Goal: Task Accomplishment & Management: Use online tool/utility

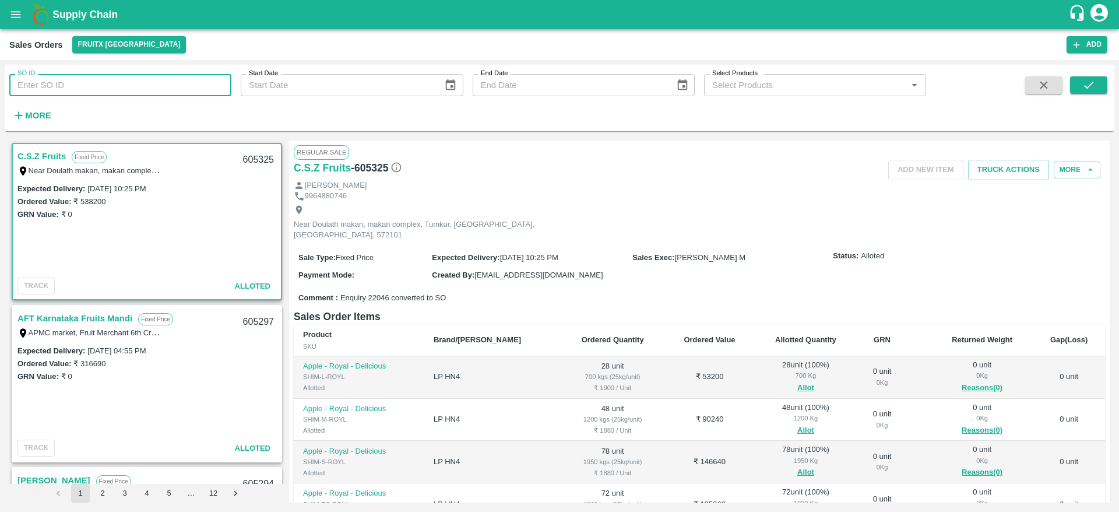
click at [143, 79] on input "SO ID" at bounding box center [120, 85] width 222 height 22
paste input "605248"
type input "605248"
click at [1104, 84] on button "submit" at bounding box center [1088, 84] width 37 height 17
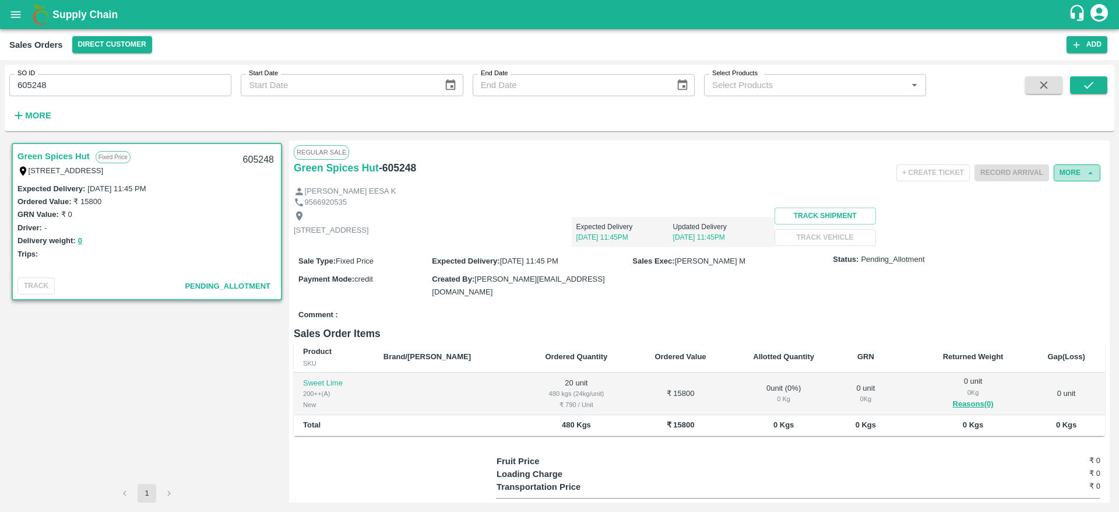
click at [1072, 164] on button "More" at bounding box center [1077, 172] width 47 height 17
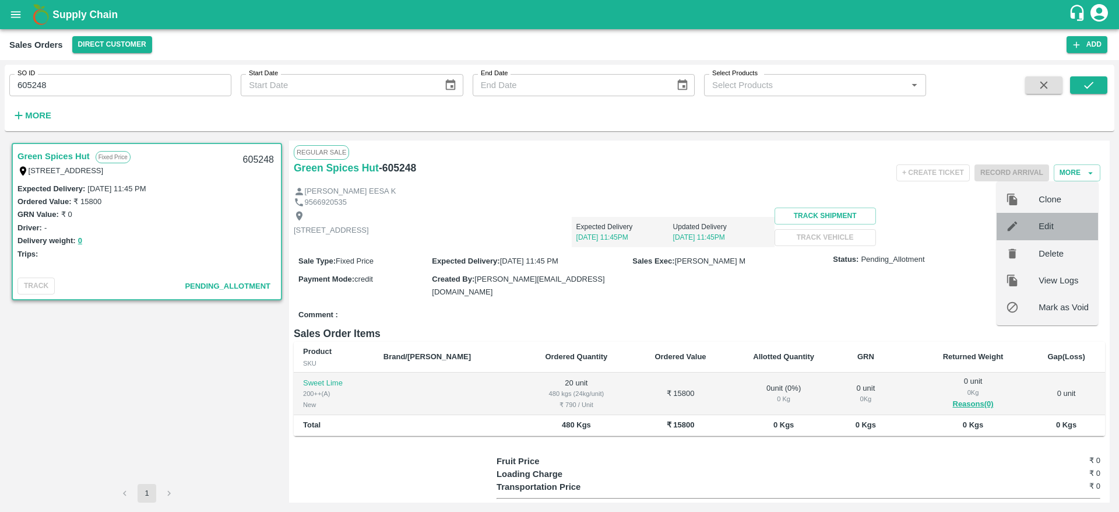
click at [1058, 226] on span "Edit" at bounding box center [1064, 226] width 50 height 13
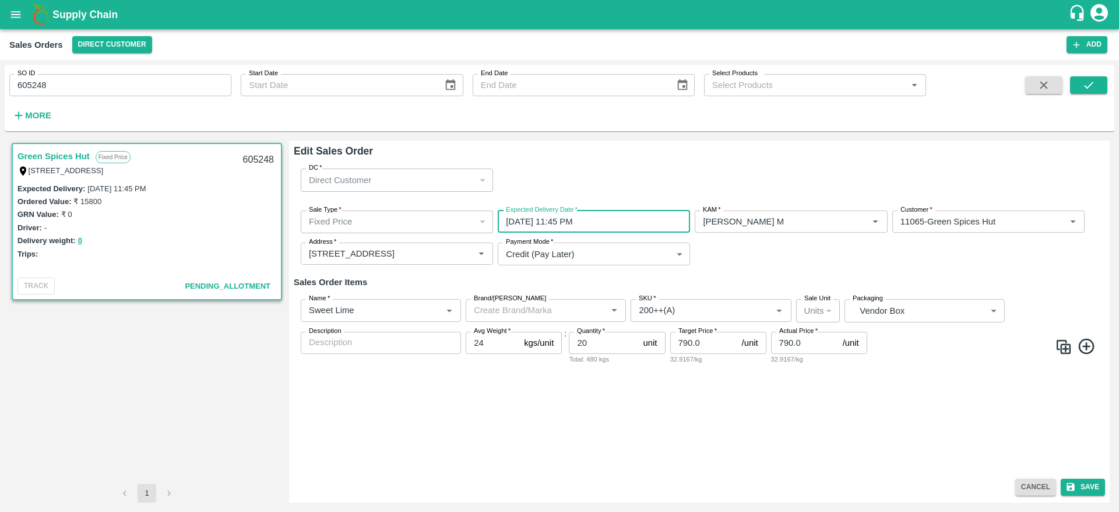
click at [616, 226] on input "18/09/2025 11:45 PM" at bounding box center [590, 221] width 184 height 22
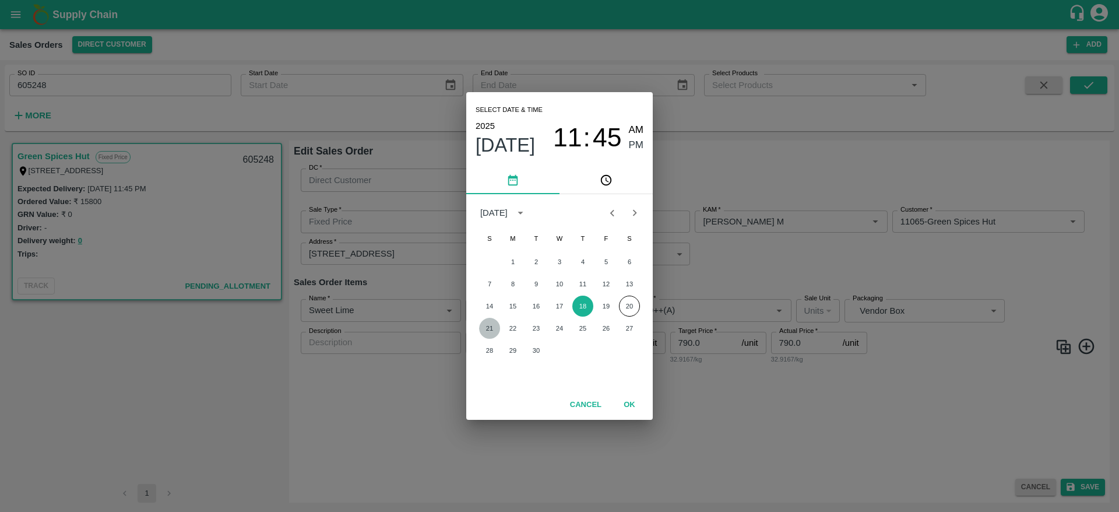
click at [493, 329] on button "21" at bounding box center [489, 328] width 21 height 21
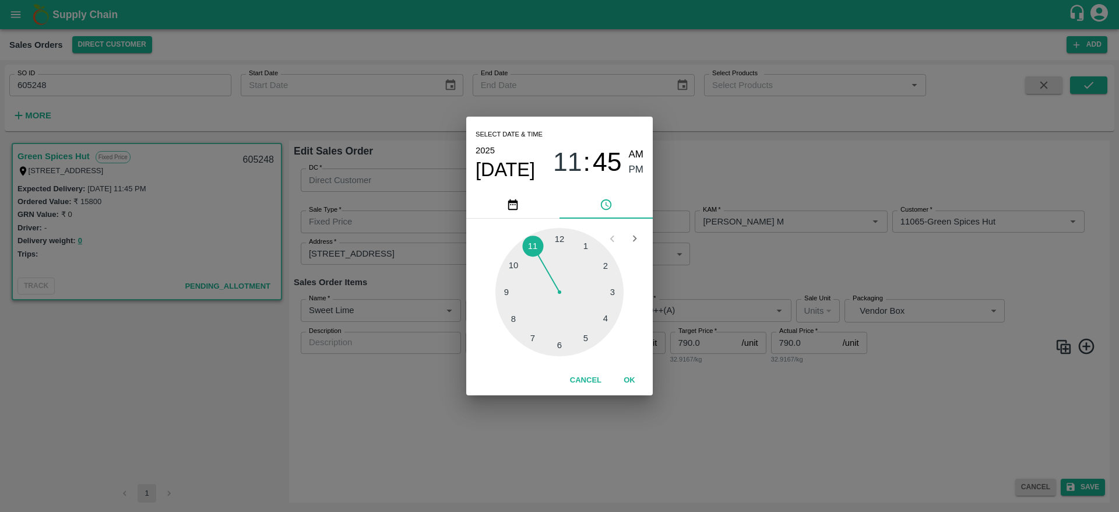
click at [610, 293] on div at bounding box center [560, 292] width 128 height 128
type input "[DATE] 03:45 PM"
click at [633, 173] on span "PM" at bounding box center [636, 170] width 15 height 16
click at [629, 375] on button "OK" at bounding box center [629, 380] width 37 height 20
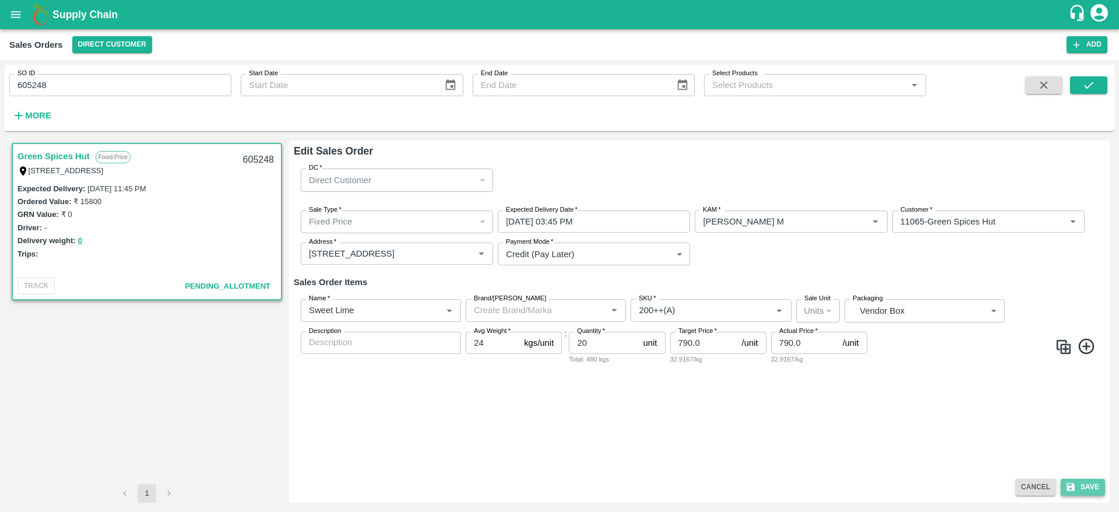
click at [1096, 484] on button "Save" at bounding box center [1083, 487] width 44 height 17
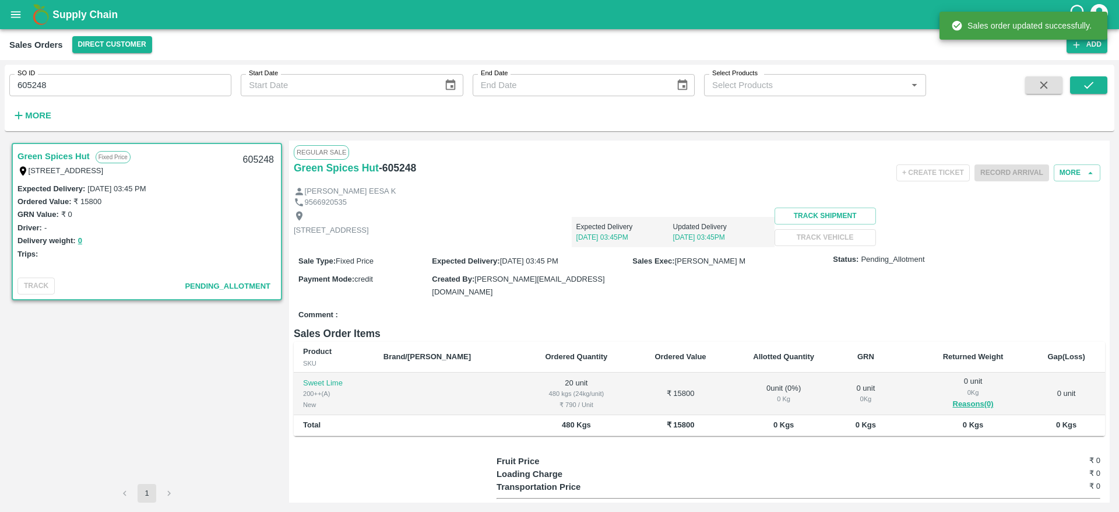
click at [252, 160] on div "605248" at bounding box center [258, 159] width 45 height 27
copy div "605248"
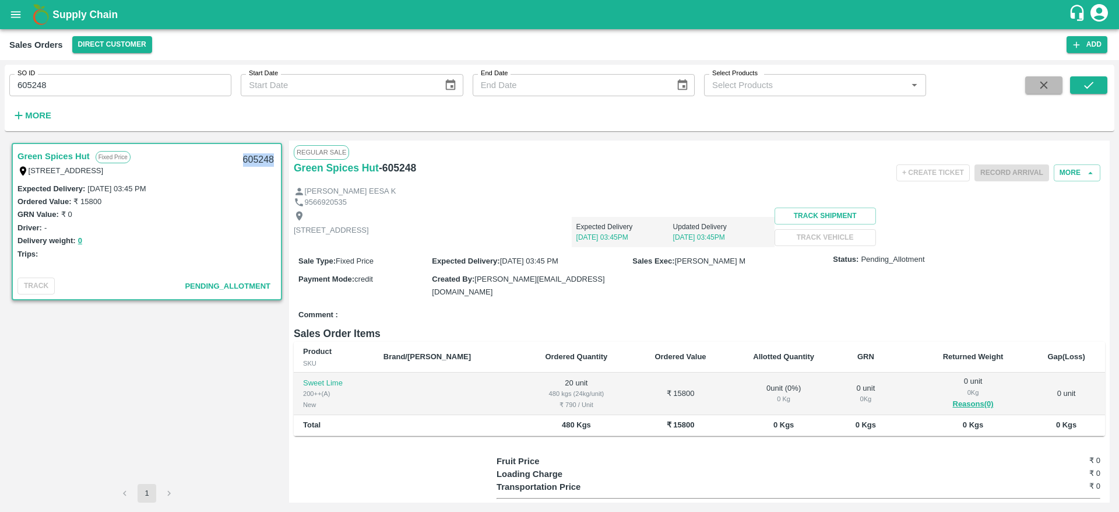
click at [1036, 89] on button "button" at bounding box center [1044, 84] width 37 height 17
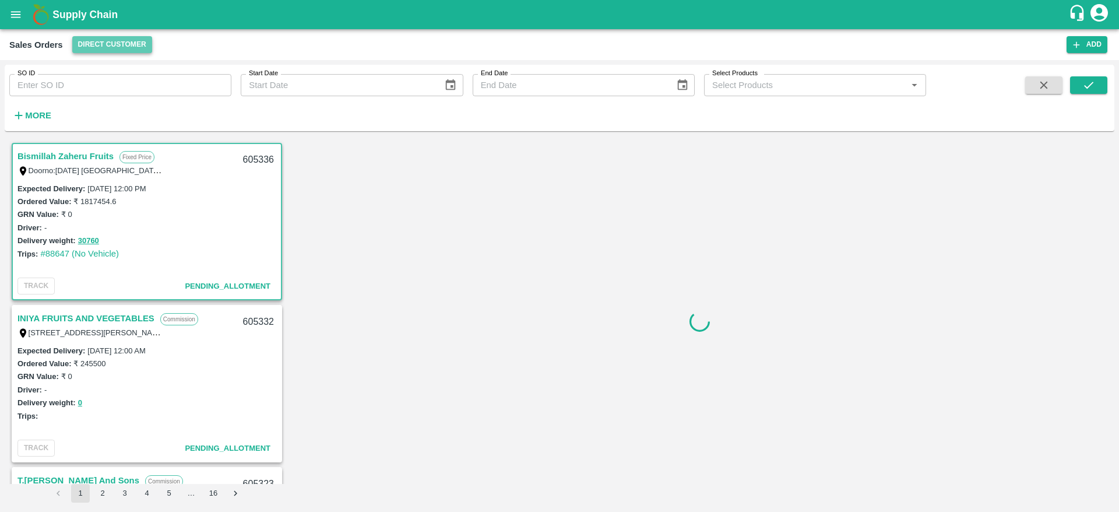
click at [115, 45] on button "Direct Customer" at bounding box center [112, 44] width 80 height 17
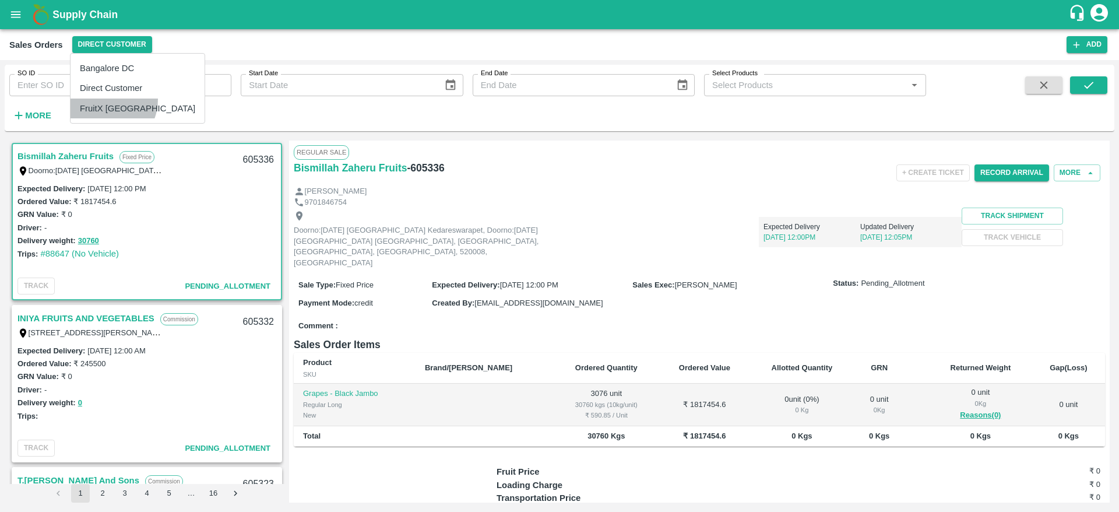
click at [104, 100] on li "FruitX [GEOGRAPHIC_DATA]" at bounding box center [138, 109] width 134 height 20
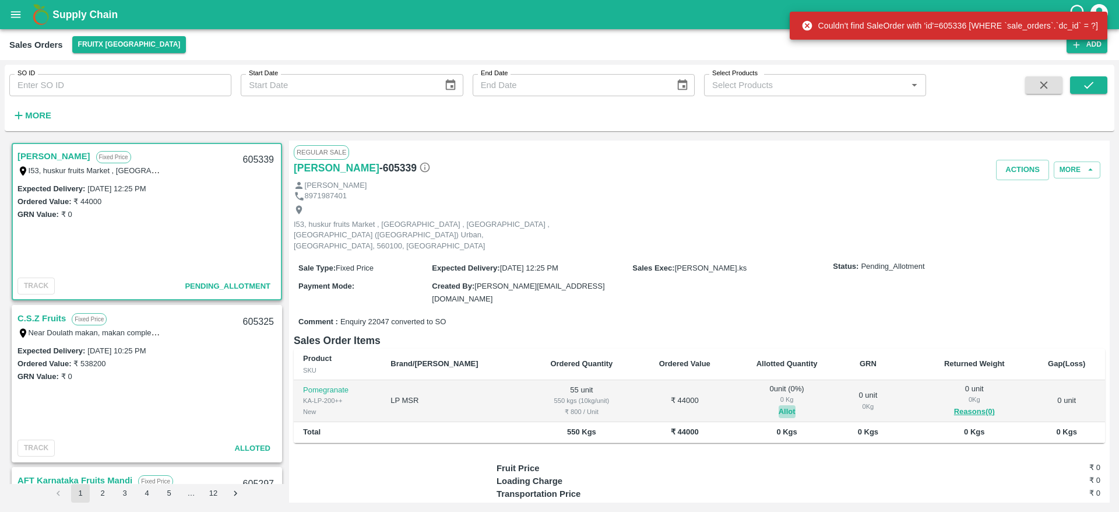
click at [779, 405] on button "Allot" at bounding box center [787, 411] width 17 height 13
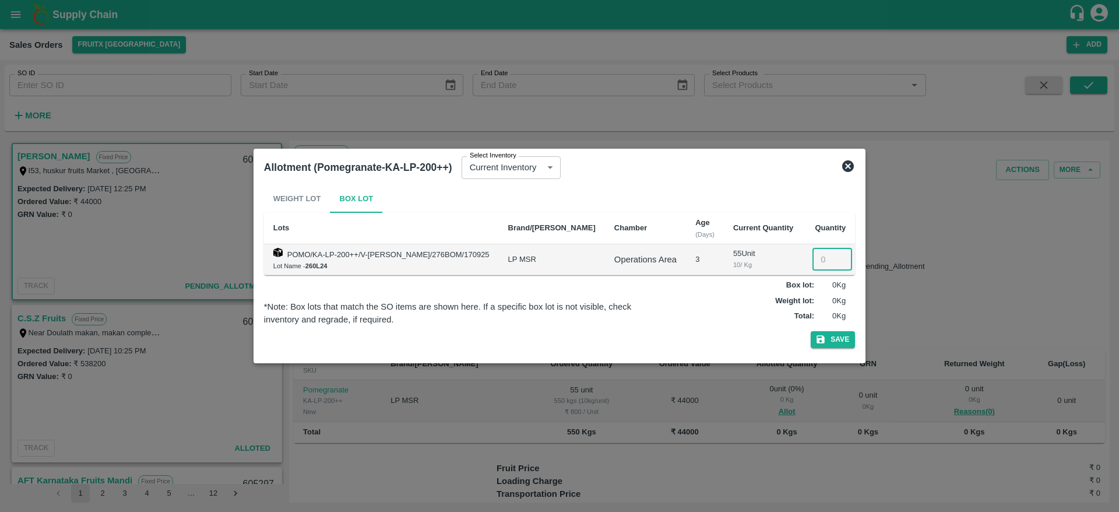
click at [819, 262] on input "number" at bounding box center [833, 259] width 40 height 22
type input "55"
click at [811, 331] on button "Save" at bounding box center [833, 339] width 44 height 17
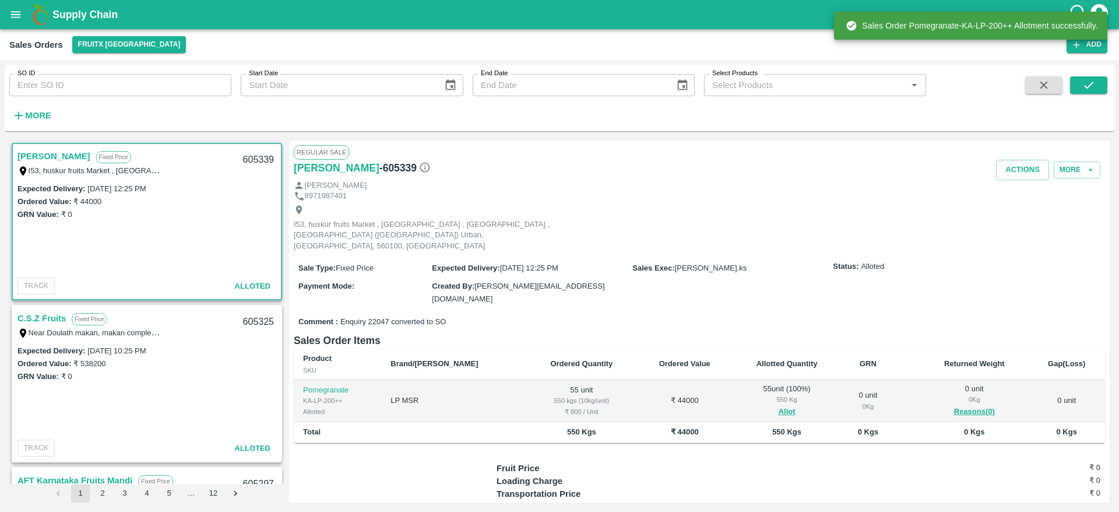
click at [253, 152] on div "605339" at bounding box center [258, 159] width 45 height 27
copy div "605339"
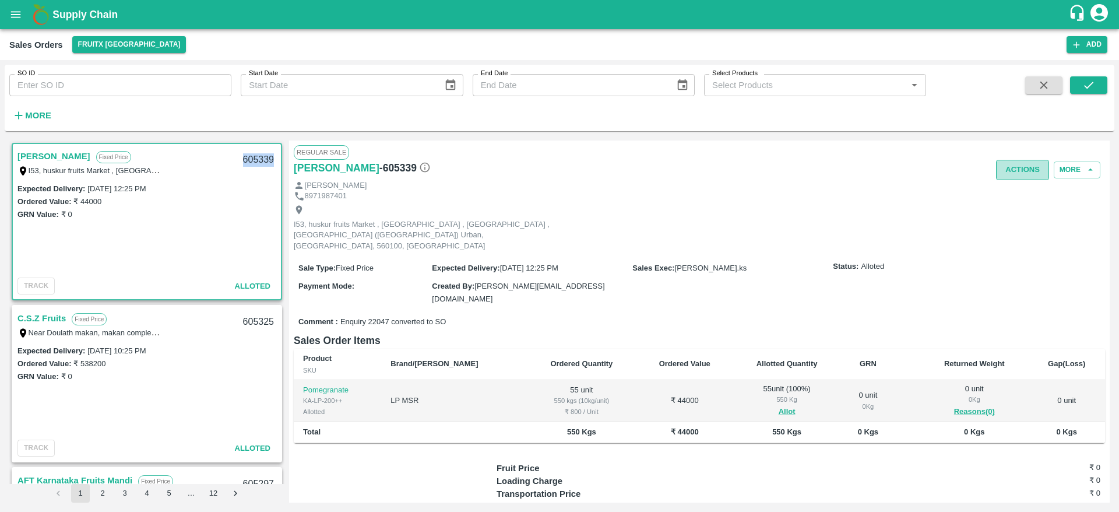
click at [1013, 163] on button "Actions" at bounding box center [1022, 170] width 53 height 20
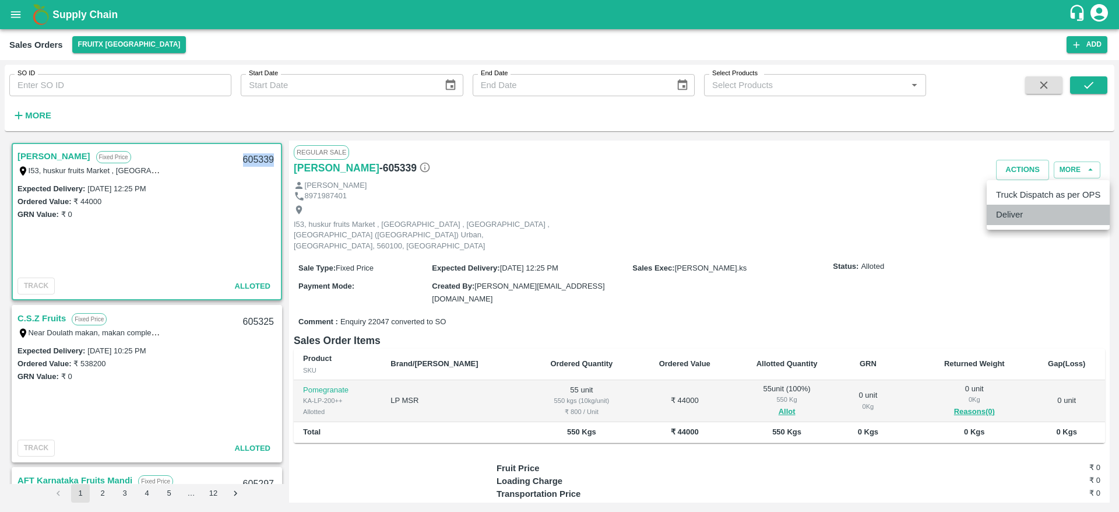
click at [1017, 206] on li "Deliver" at bounding box center [1048, 215] width 123 height 20
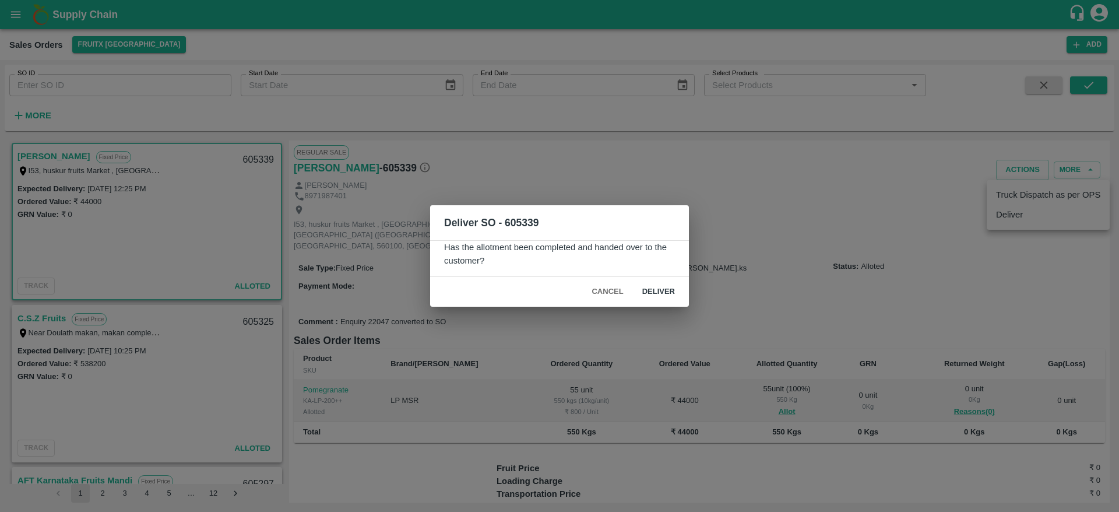
drag, startPoint x: 661, startPoint y: 280, endPoint x: 661, endPoint y: 286, distance: 6.4
click at [661, 286] on div "Cancel Deliver" at bounding box center [559, 292] width 259 height 30
click at [661, 286] on button "Deliver" at bounding box center [658, 292] width 51 height 20
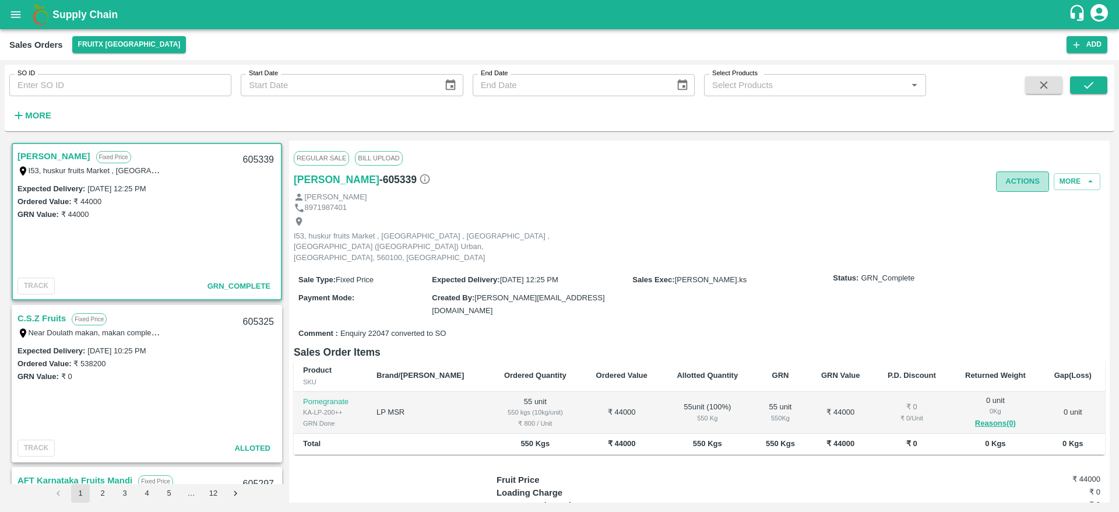
click at [1005, 178] on button "Actions" at bounding box center [1022, 181] width 53 height 20
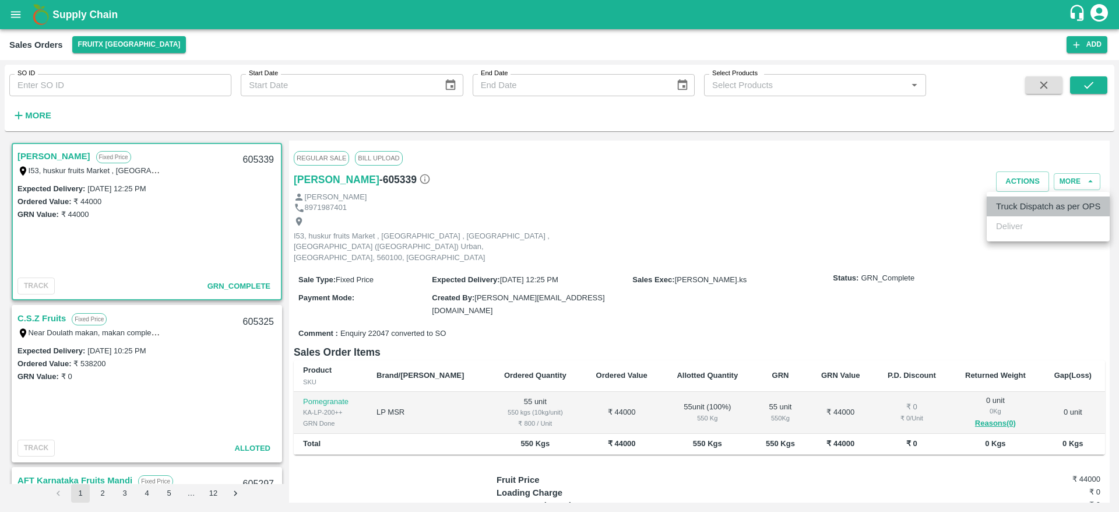
click at [999, 205] on li "Truck Dispatch as per OPS" at bounding box center [1048, 206] width 123 height 20
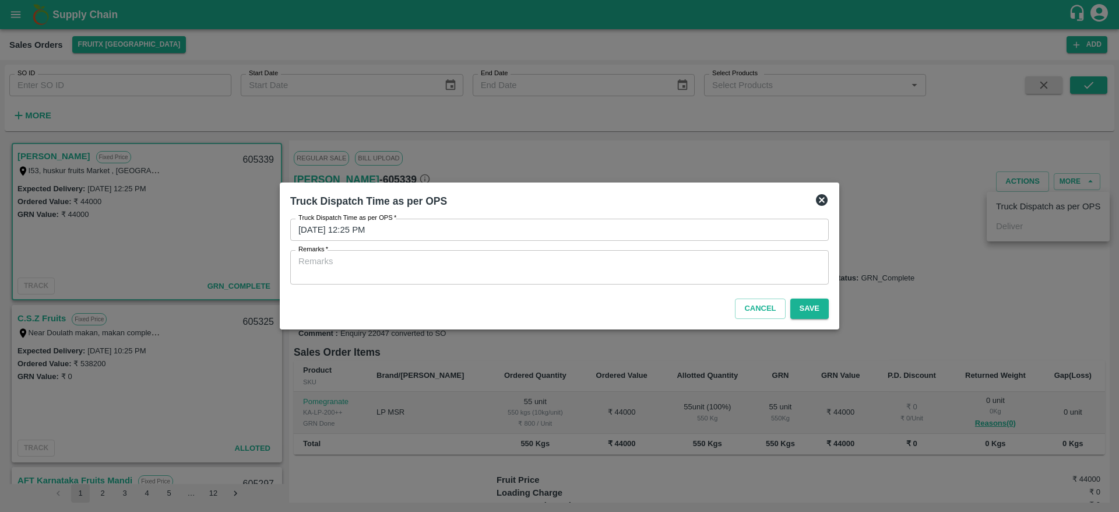
click at [644, 259] on textarea "Remarks   *" at bounding box center [560, 267] width 522 height 24
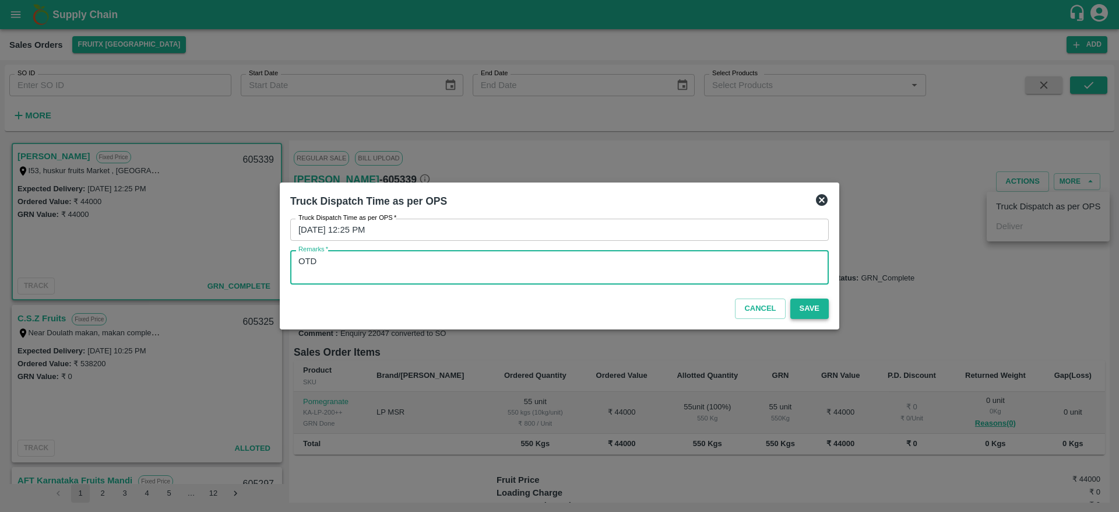
type textarea "OTD"
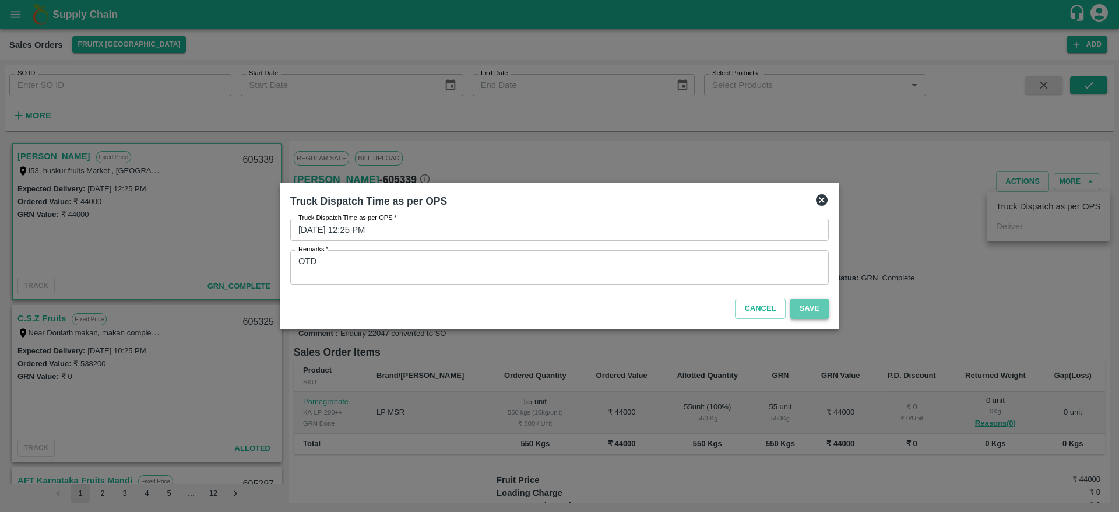
click at [823, 312] on button "Save" at bounding box center [810, 309] width 38 height 20
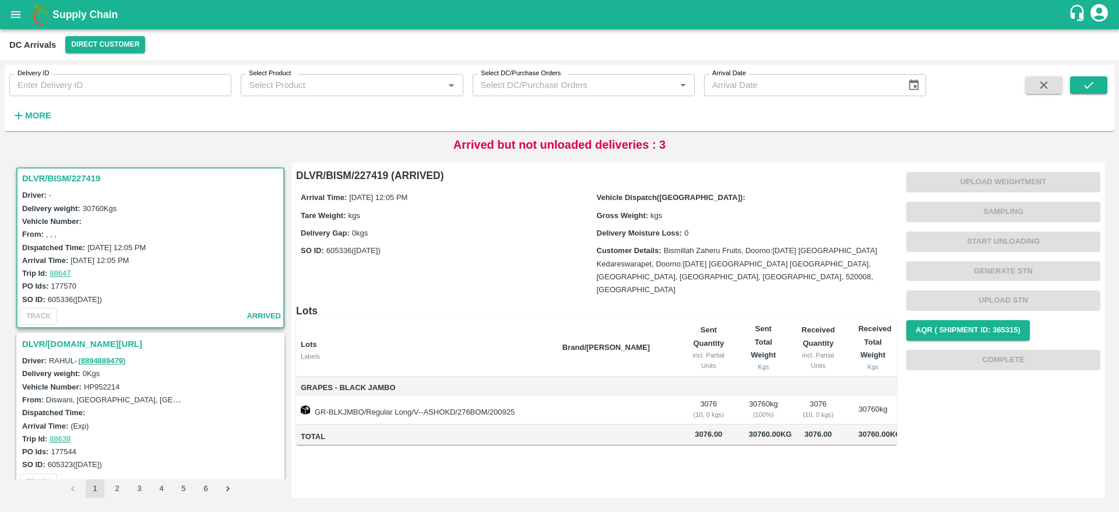
click at [65, 175] on h3 "DLVR/BISM/227419" at bounding box center [152, 178] width 260 height 15
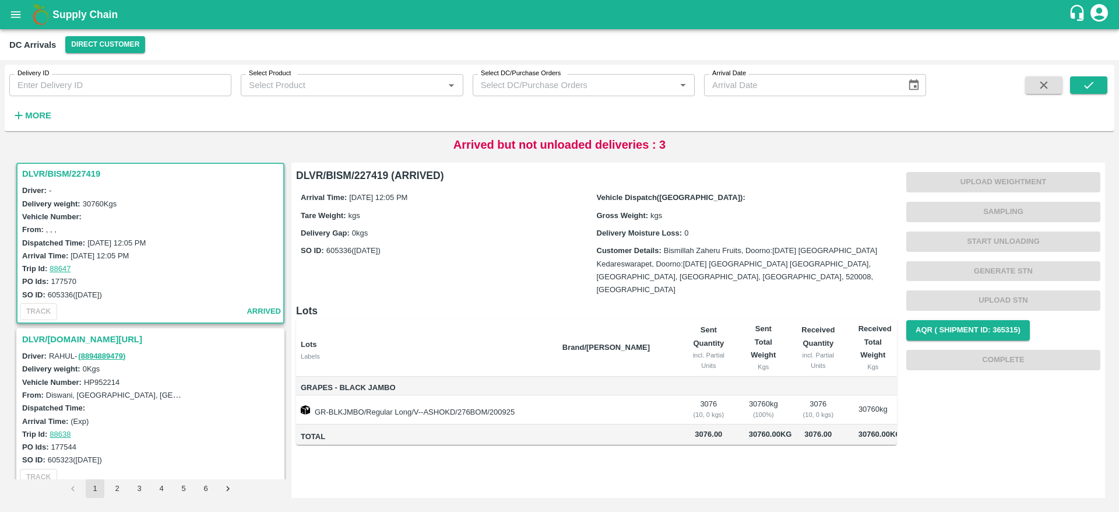
click at [82, 335] on h3 "DLVR/T.KI/227345" at bounding box center [152, 339] width 260 height 15
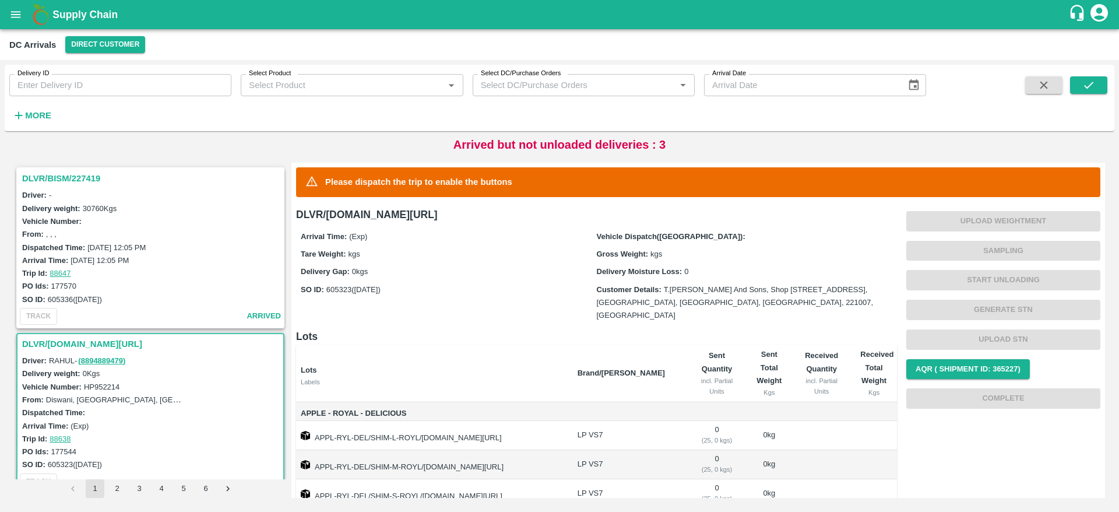
click at [89, 178] on h3 "DLVR/BISM/227419" at bounding box center [152, 178] width 260 height 15
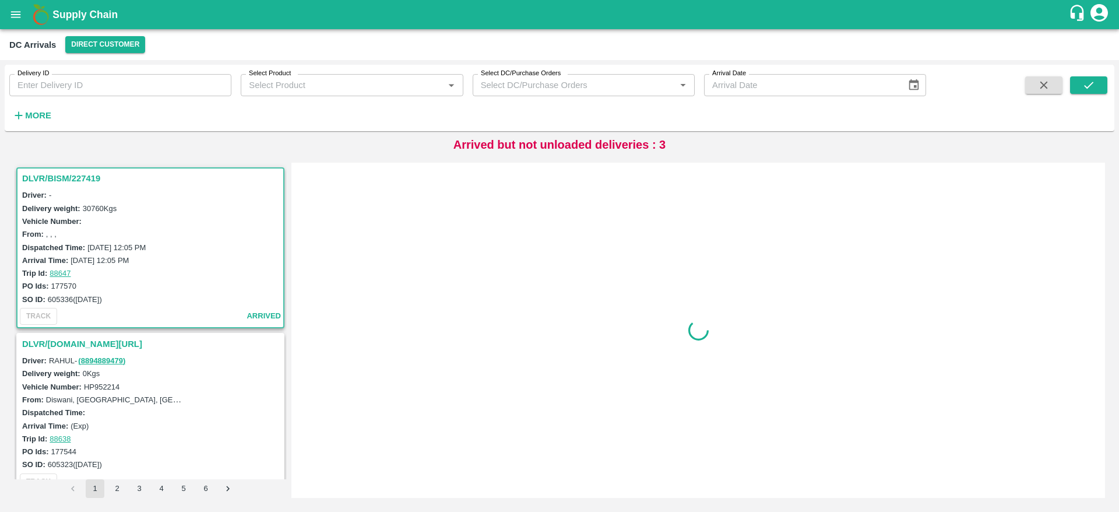
scroll to position [5, 0]
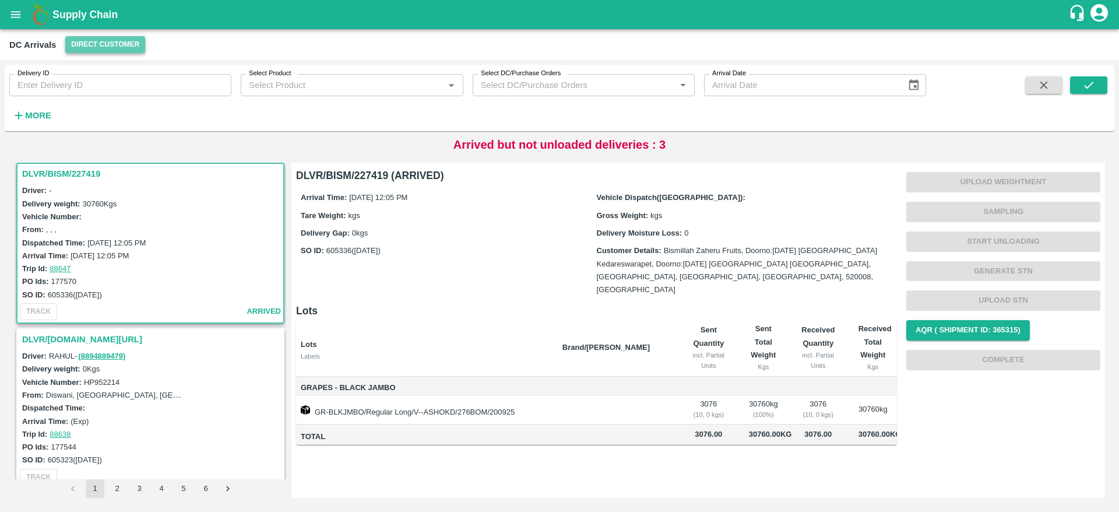
click at [93, 48] on button "Direct Customer" at bounding box center [105, 44] width 80 height 17
click at [108, 117] on li "FruitX [GEOGRAPHIC_DATA]" at bounding box center [131, 109] width 134 height 20
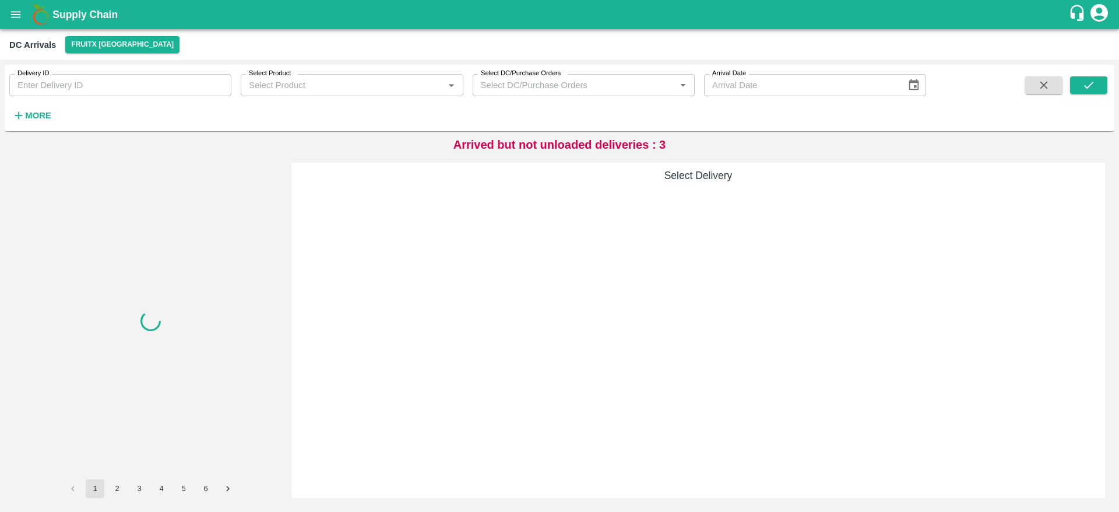
scroll to position [0, 0]
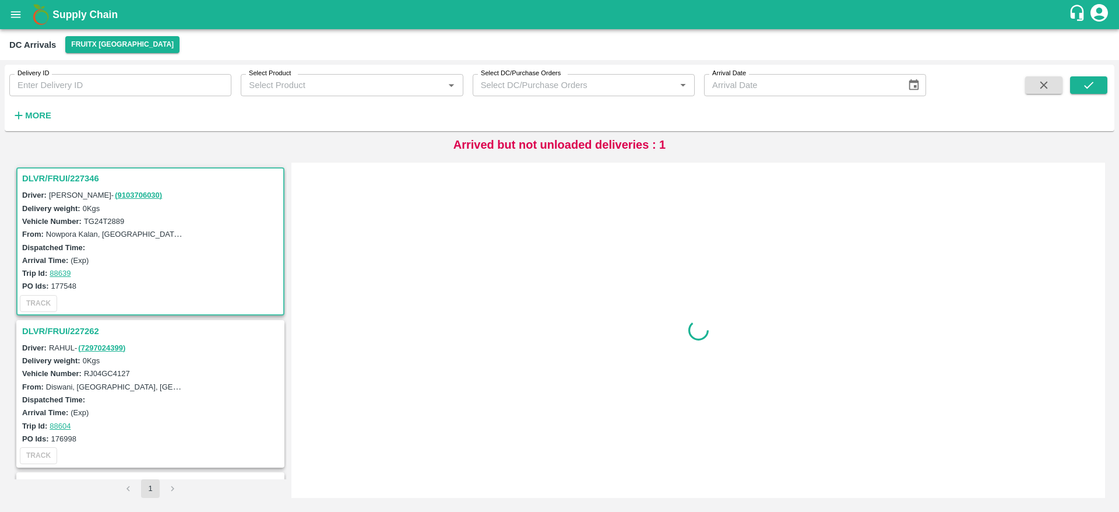
click at [69, 174] on h3 "DLVR/FRUI/227346" at bounding box center [152, 178] width 260 height 15
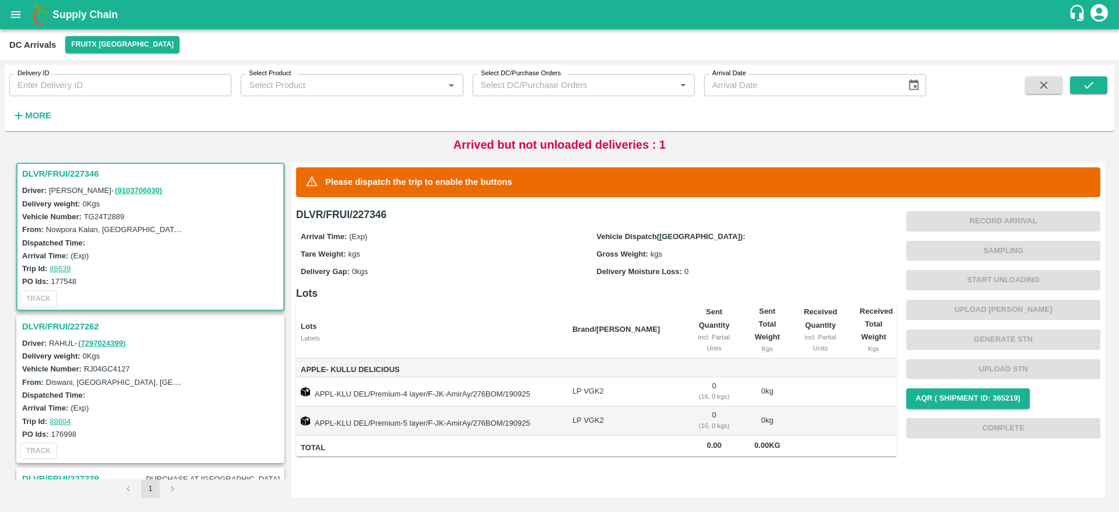
scroll to position [64, 0]
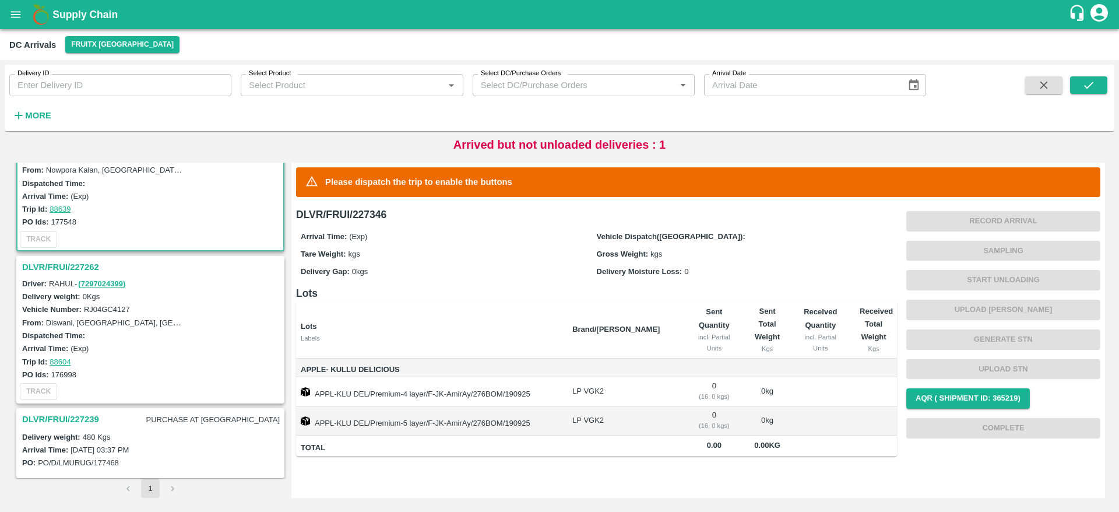
click at [92, 260] on h3 "DLVR/FRUI/227262" at bounding box center [152, 266] width 260 height 15
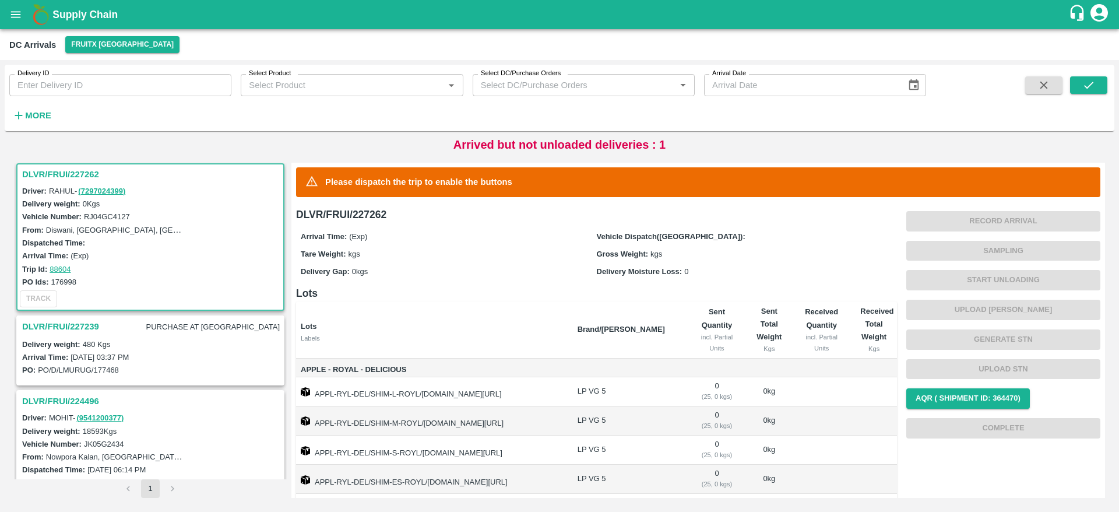
scroll to position [108, 0]
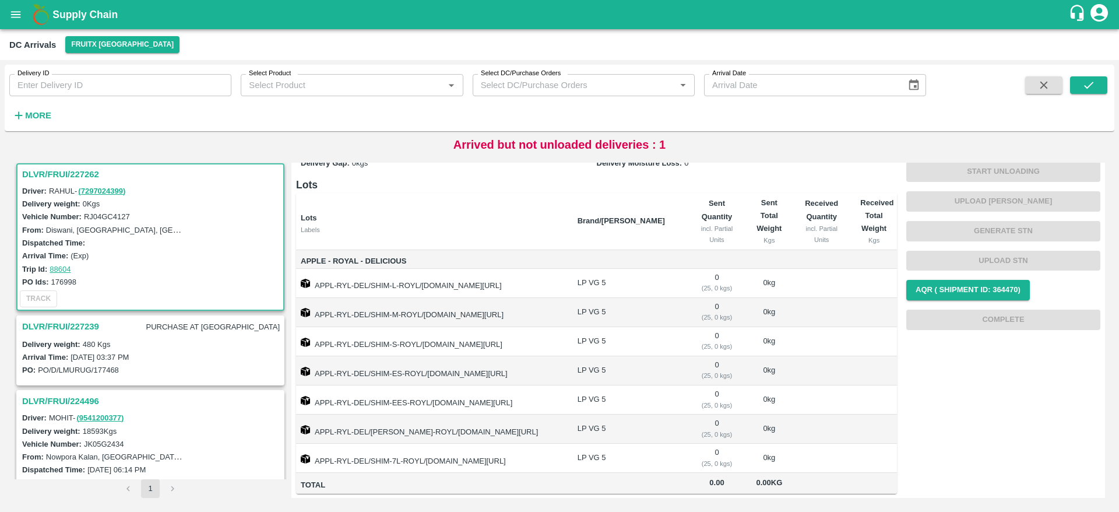
click at [96, 326] on h3 "DLVR/FRUI/227239" at bounding box center [60, 326] width 77 height 15
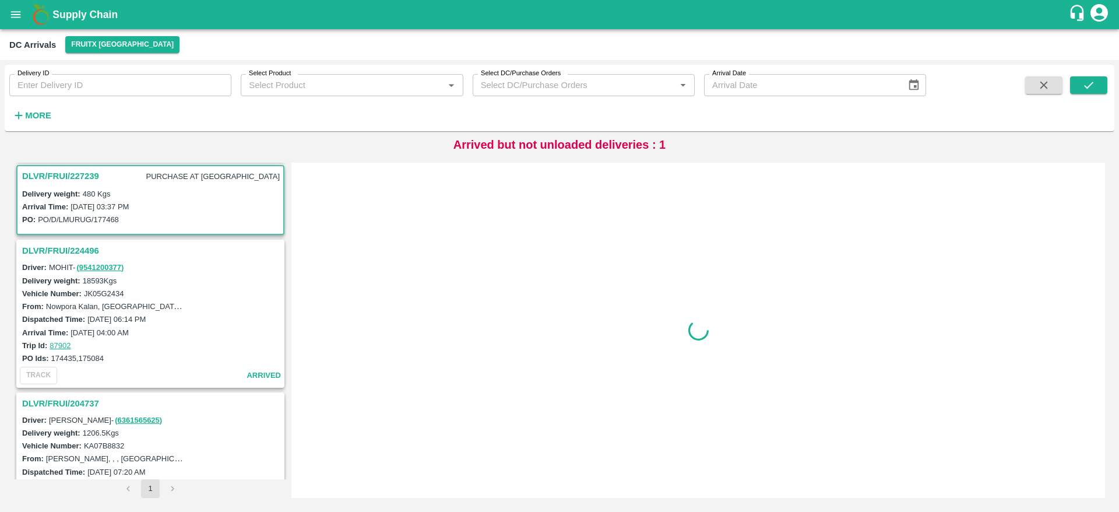
scroll to position [310, 0]
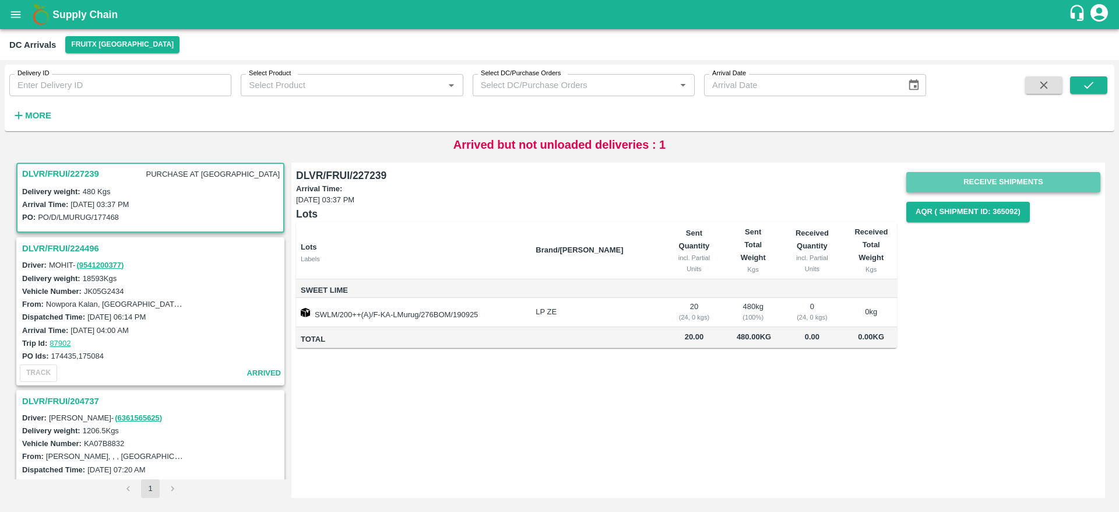
click at [978, 179] on button "Receive Shipments" at bounding box center [1004, 182] width 194 height 20
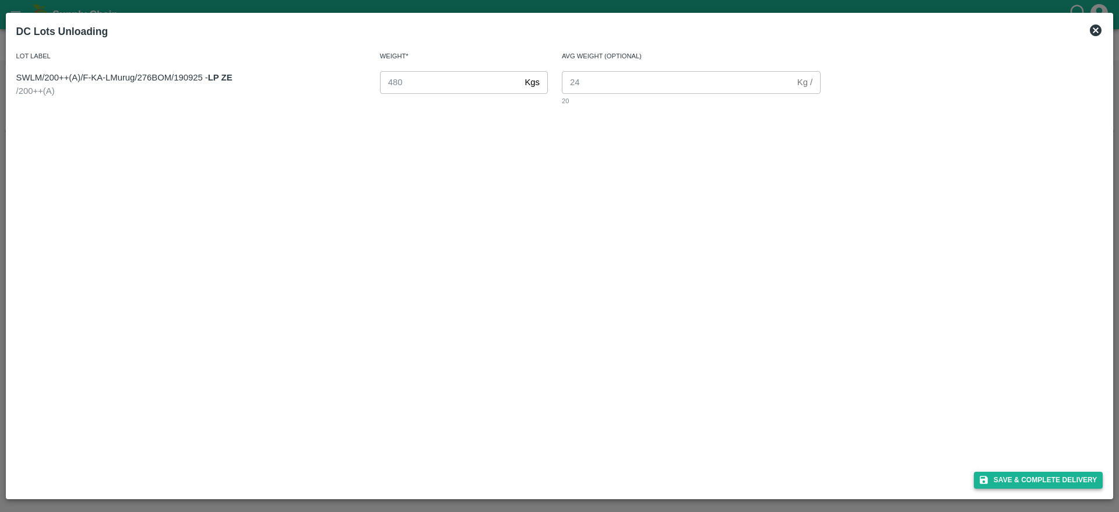
click at [1041, 476] on button "Save & Complete Delivery" at bounding box center [1038, 480] width 129 height 17
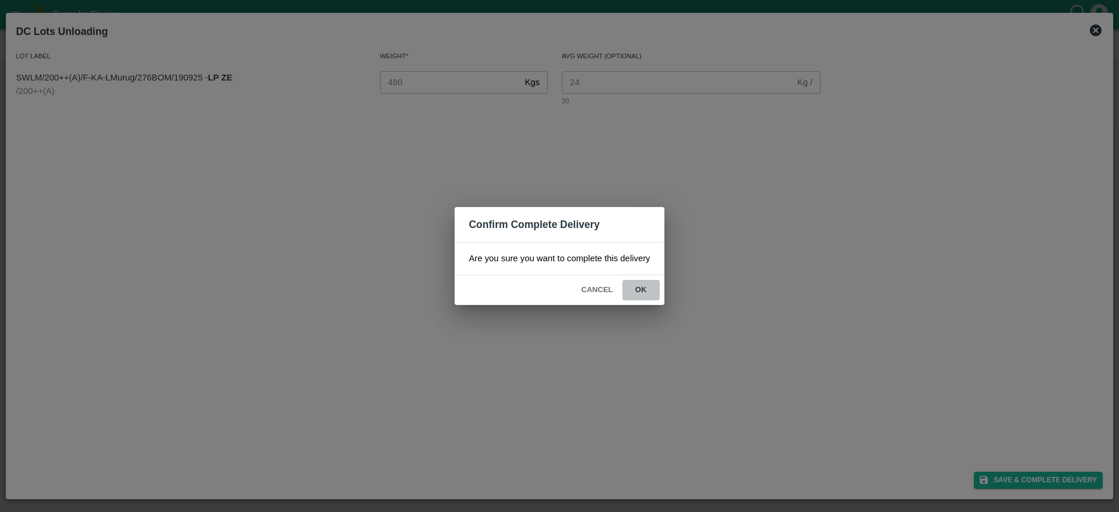
click at [640, 292] on button "ok" at bounding box center [641, 290] width 37 height 20
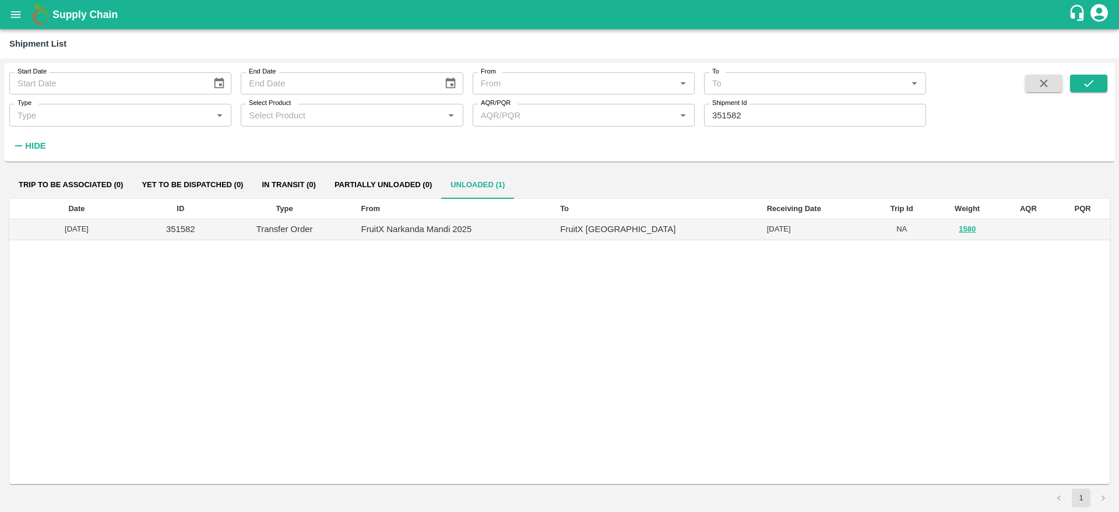
click at [23, 27] on div "Supply Chain" at bounding box center [559, 14] width 1119 height 29
click at [19, 19] on icon "open drawer" at bounding box center [15, 14] width 13 height 13
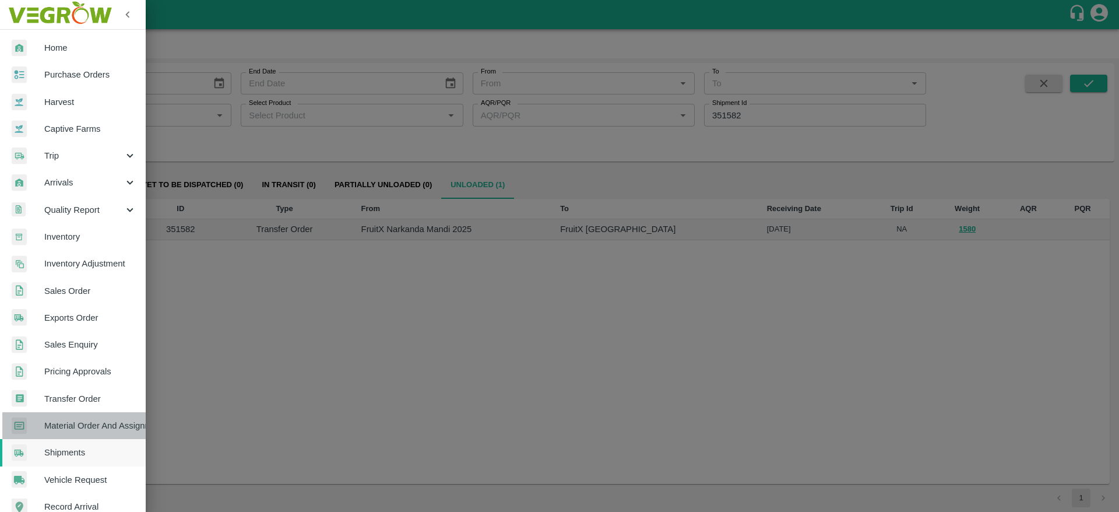
click at [103, 419] on span "Material Order And Assignment" at bounding box center [90, 425] width 92 height 13
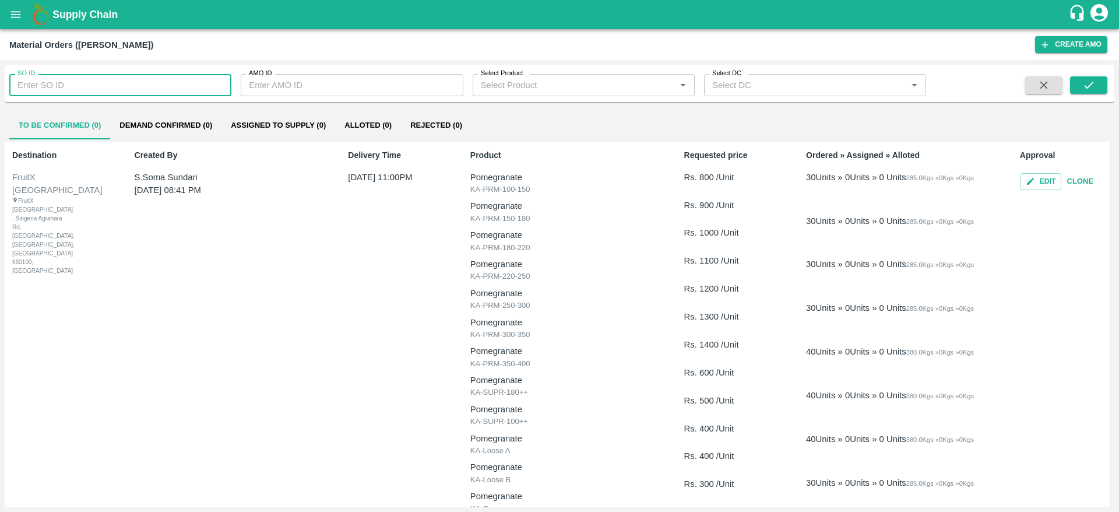
click at [110, 94] on input "SO ID" at bounding box center [120, 85] width 222 height 22
paste input "605248"
type input "605248"
click at [1084, 85] on icon "submit" at bounding box center [1089, 85] width 13 height 13
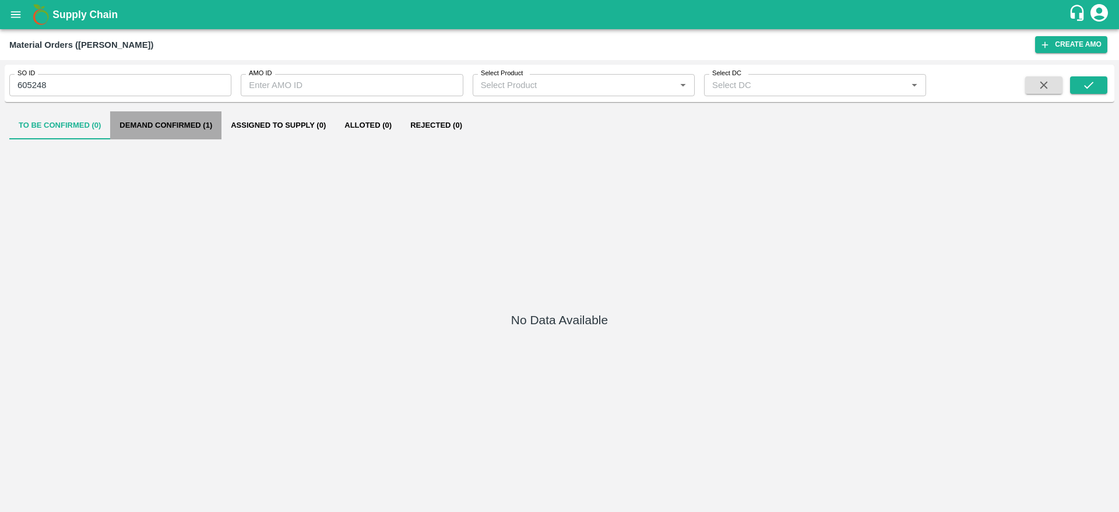
click at [187, 129] on button "Demand Confirmed (1)" at bounding box center [165, 125] width 111 height 28
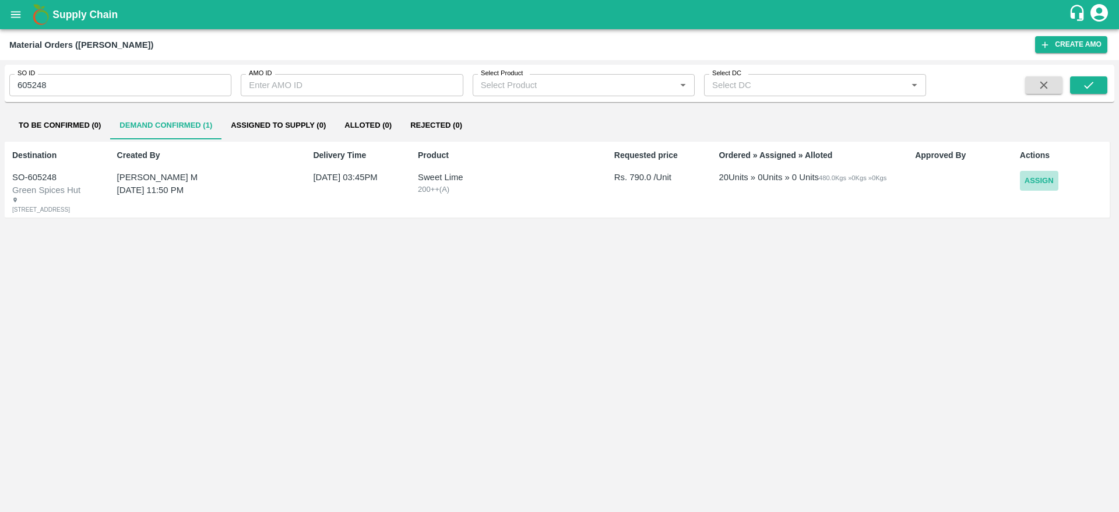
click at [1026, 179] on button "Assign" at bounding box center [1039, 181] width 38 height 20
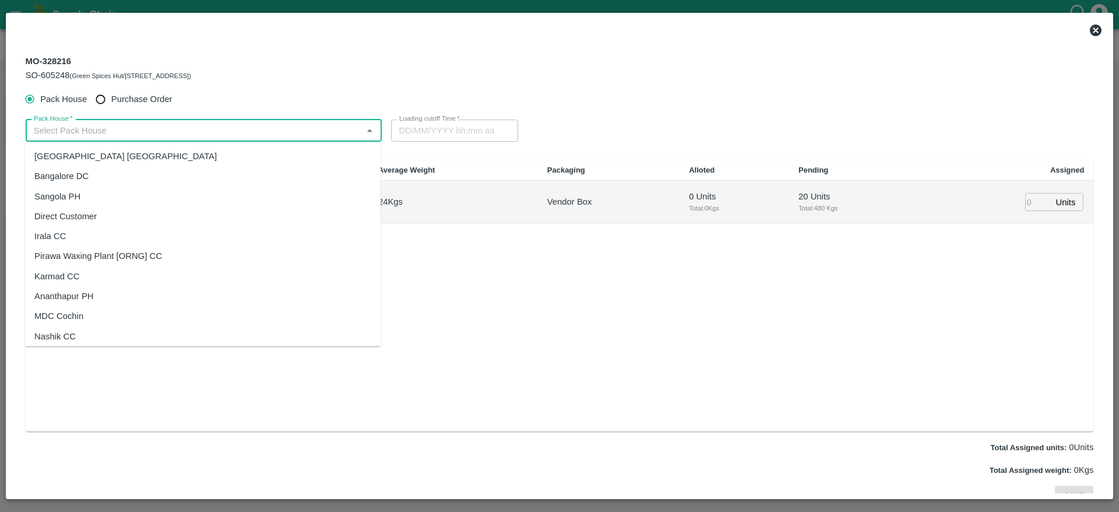
click at [167, 137] on input "Pack House   *" at bounding box center [194, 130] width 330 height 15
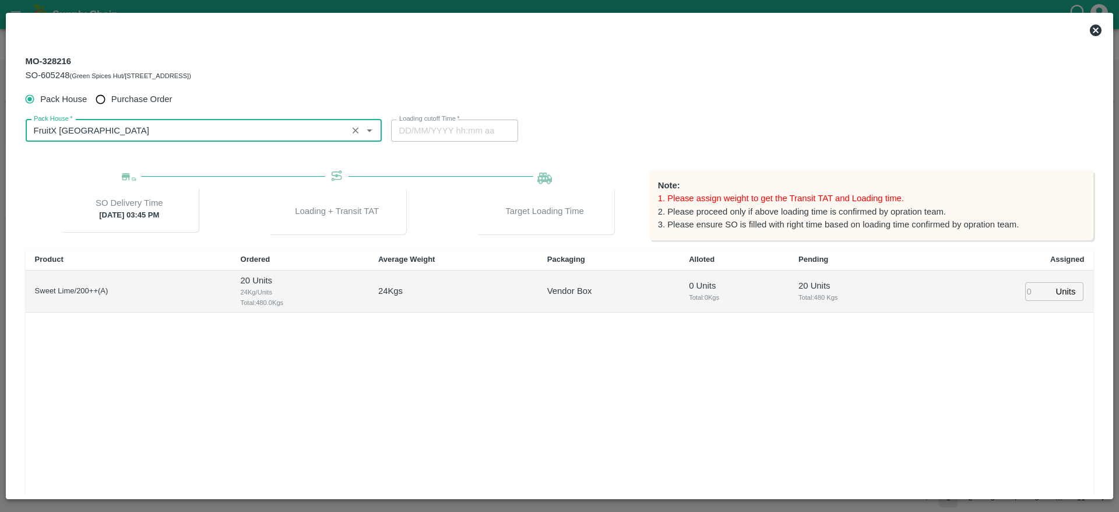
type input "FruitX [GEOGRAPHIC_DATA]"
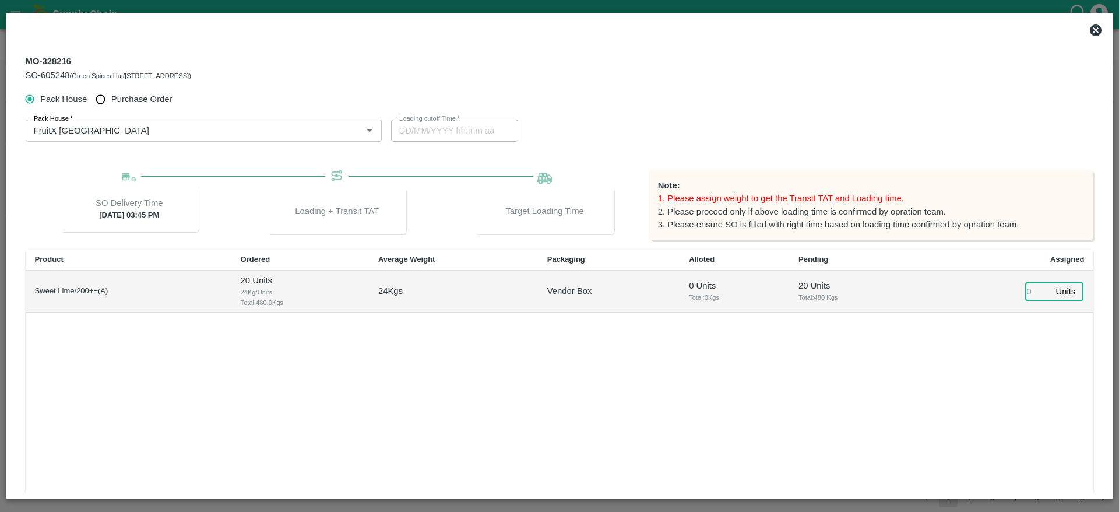
click at [1026, 284] on input "number" at bounding box center [1039, 291] width 26 height 18
type input "20"
type input "[DATE] 01:19 AM"
click at [1024, 387] on div "Product Ordered Average Weight Packaging Alloted Pending Assigned Sweet Lime/20…" at bounding box center [560, 385] width 1069 height 271
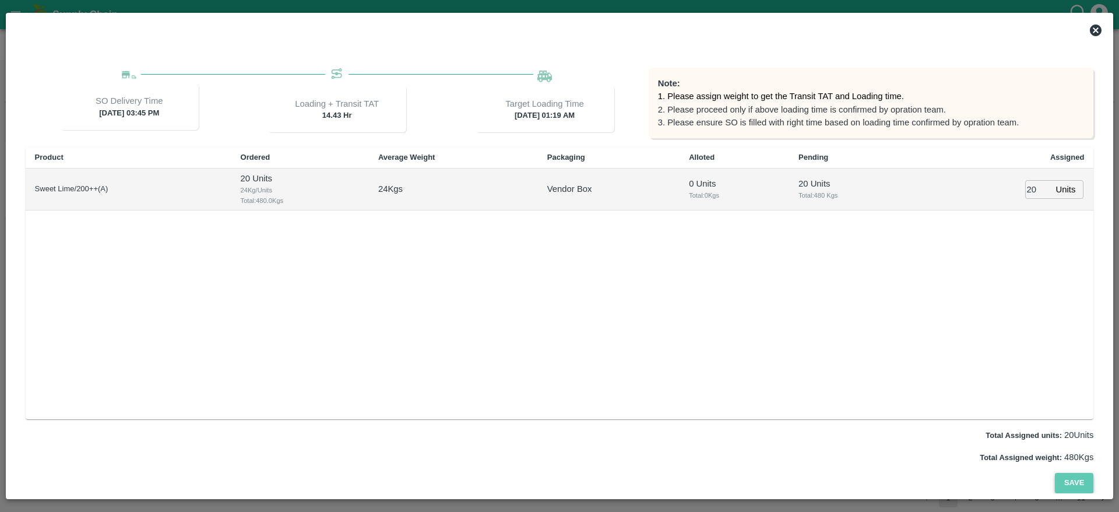
click at [1072, 481] on button "Save" at bounding box center [1074, 483] width 38 height 20
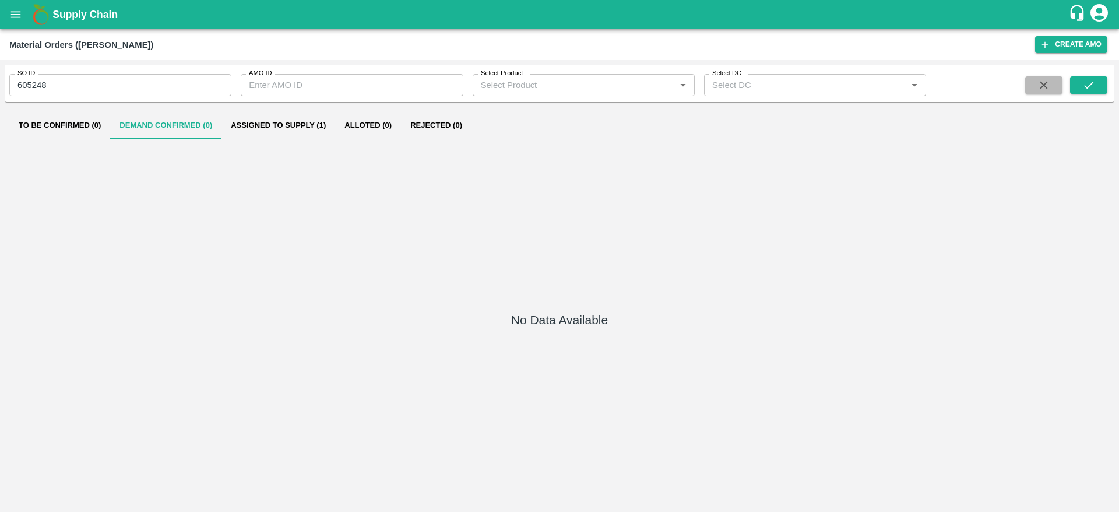
click at [1030, 84] on button "button" at bounding box center [1044, 84] width 37 height 17
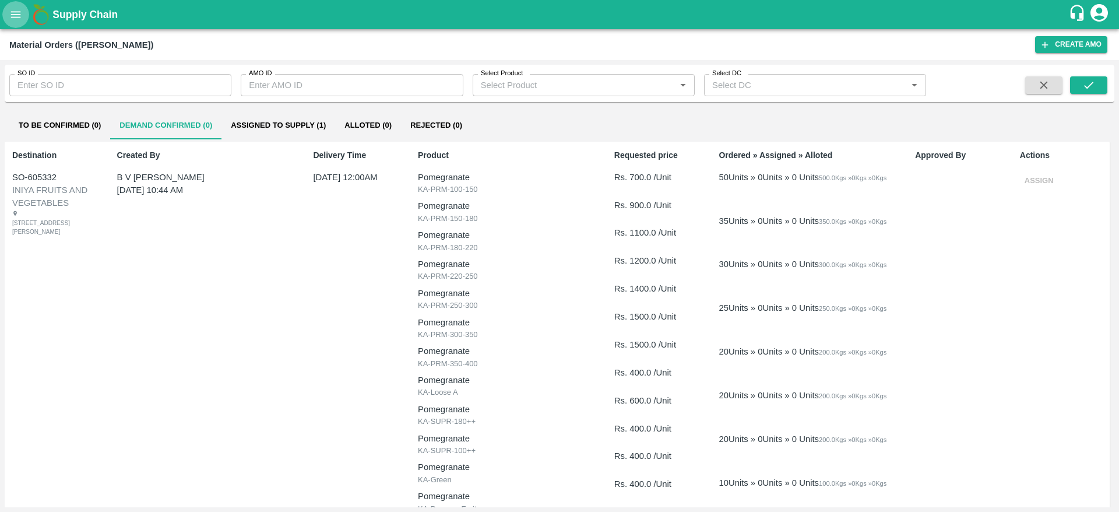
click at [5, 6] on button "open drawer" at bounding box center [15, 14] width 27 height 27
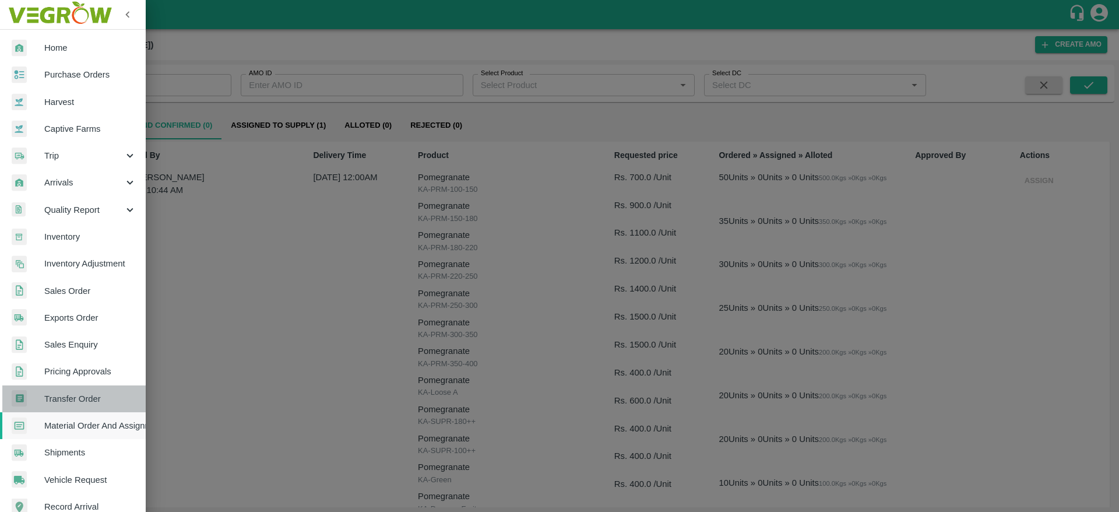
click at [97, 389] on link "Transfer Order" at bounding box center [73, 398] width 146 height 27
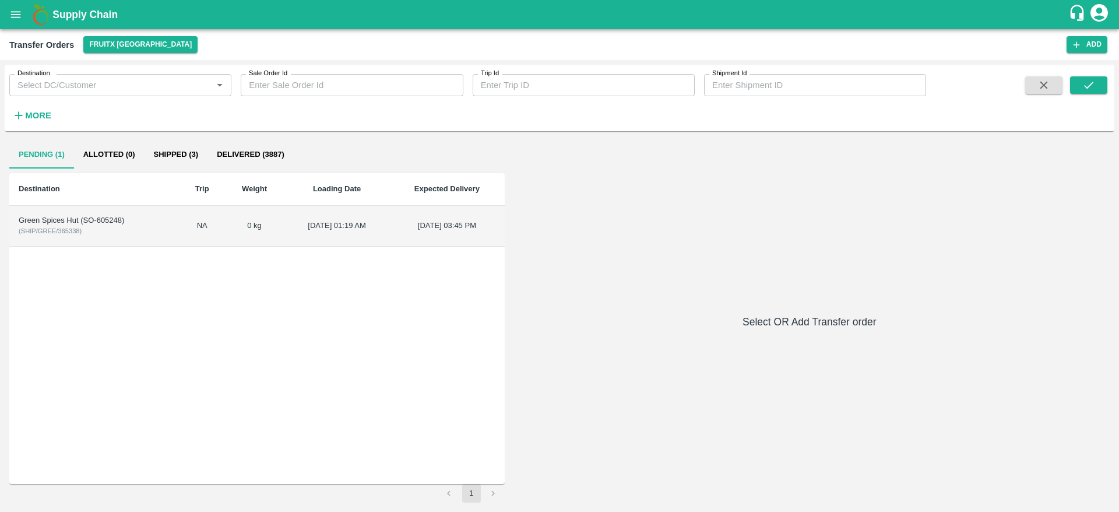
click at [84, 227] on td "Green Spices Hut (SO-605248) ( SHIP/GREE/365338 )" at bounding box center [94, 226] width 170 height 41
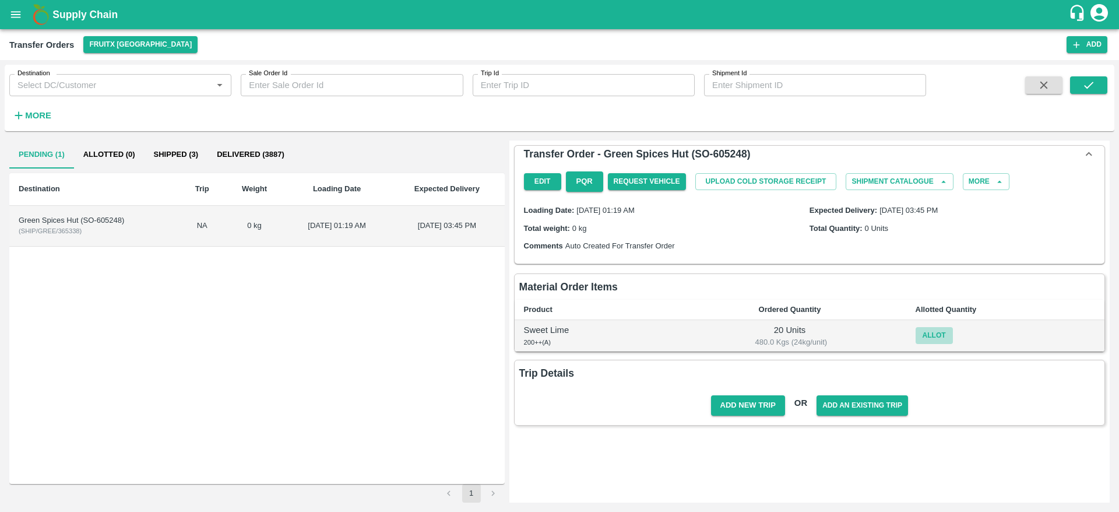
click at [931, 334] on button "Allot" at bounding box center [934, 335] width 37 height 17
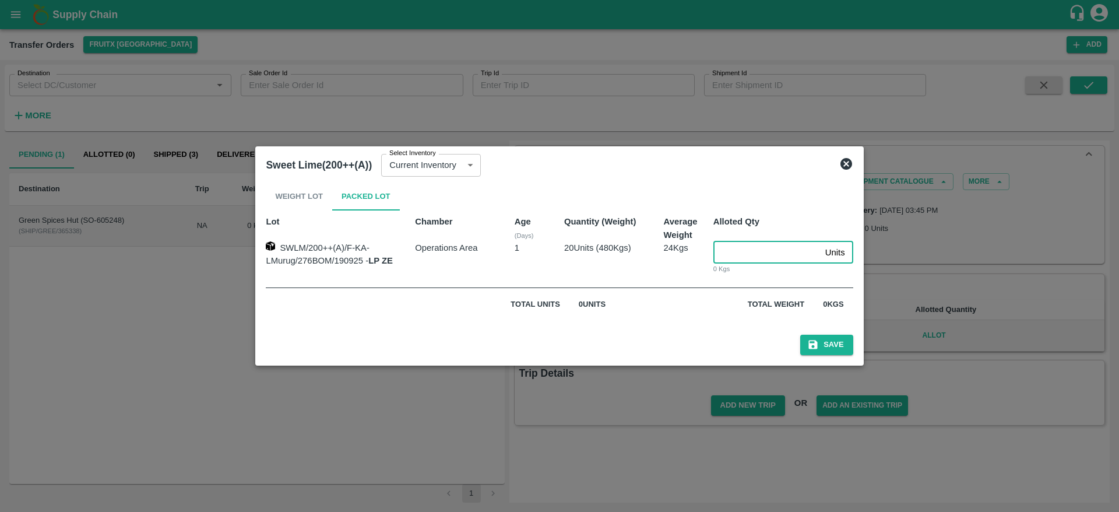
click at [728, 254] on input "number" at bounding box center [767, 252] width 107 height 22
type input "20"
click at [833, 346] on button "Save" at bounding box center [826, 345] width 52 height 20
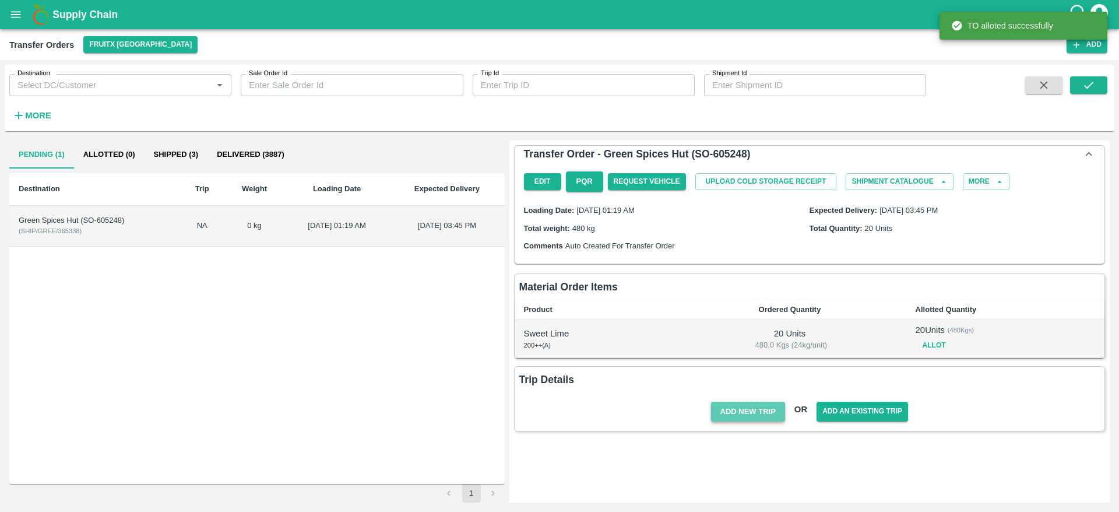
click at [759, 419] on button "Add New Trip" at bounding box center [748, 412] width 74 height 20
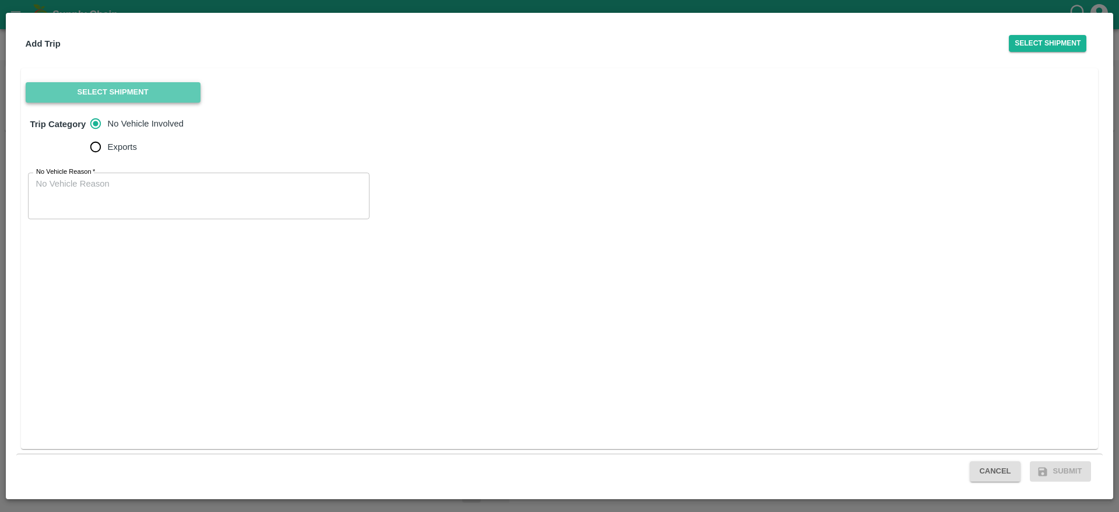
click at [122, 98] on button "Select Shipment" at bounding box center [113, 92] width 175 height 20
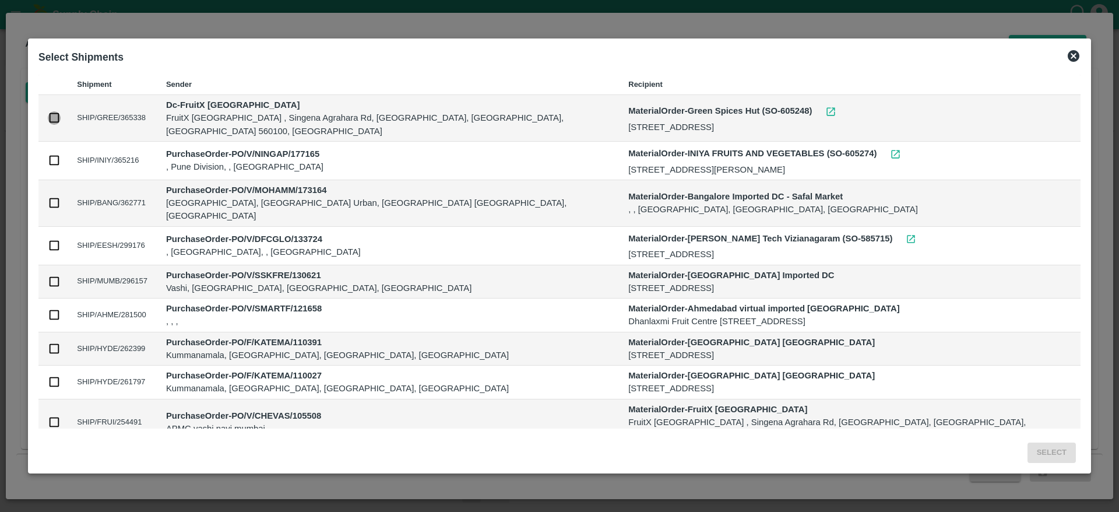
click at [61, 115] on input "checkbox" at bounding box center [54, 117] width 13 height 13
checkbox input "true"
click at [1028, 445] on button "Select" at bounding box center [1052, 453] width 48 height 20
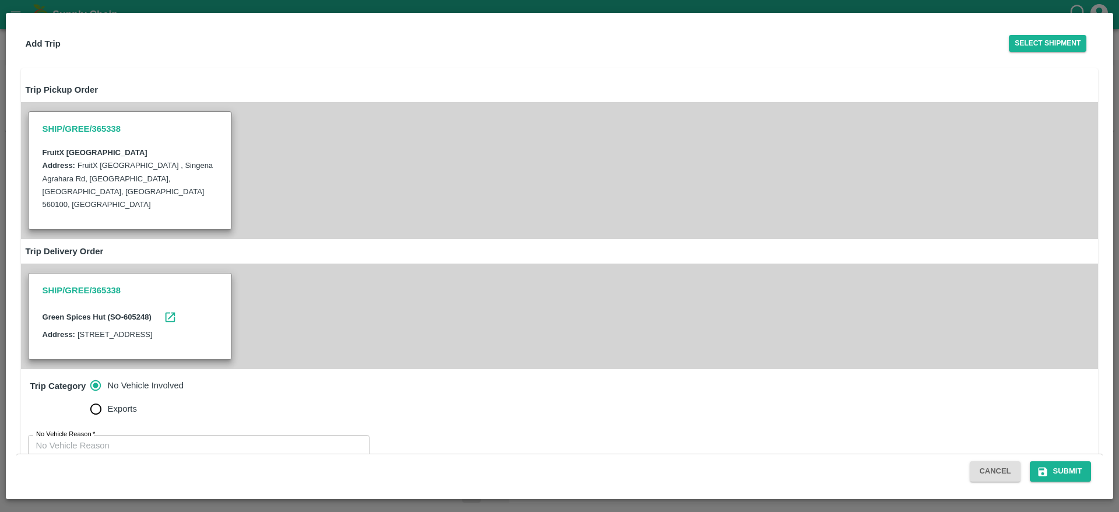
scroll to position [42, 0]
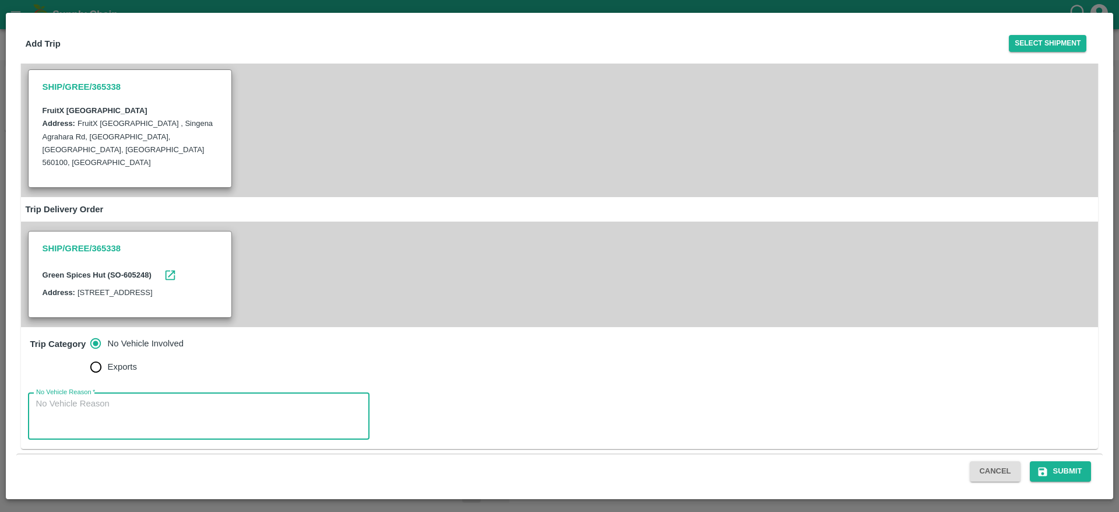
click at [219, 422] on textarea "No Vehicle Reason   *" at bounding box center [198, 416] width 325 height 37
type textarea "No Vehicle"
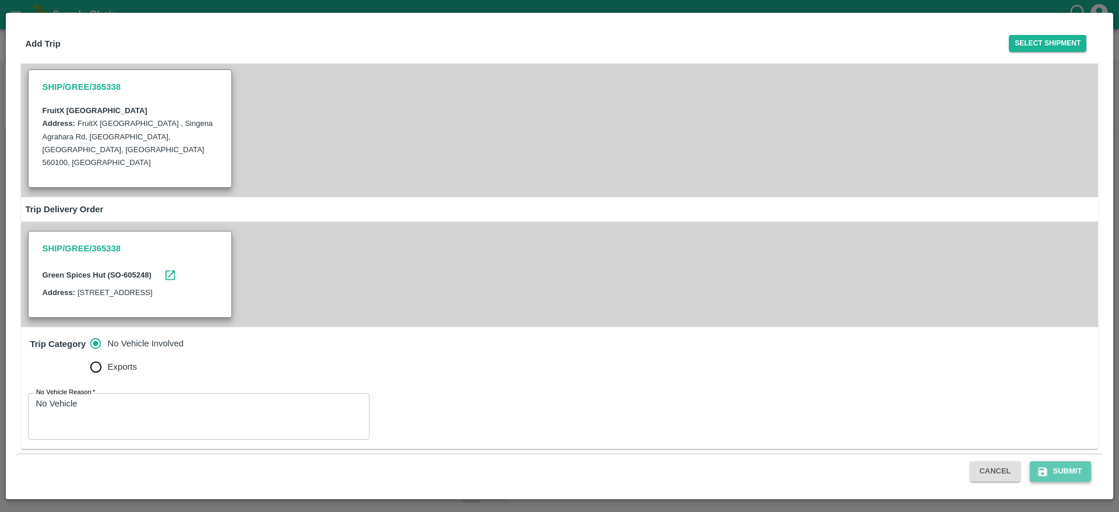
click at [1054, 479] on button "Submit" at bounding box center [1061, 471] width 62 height 20
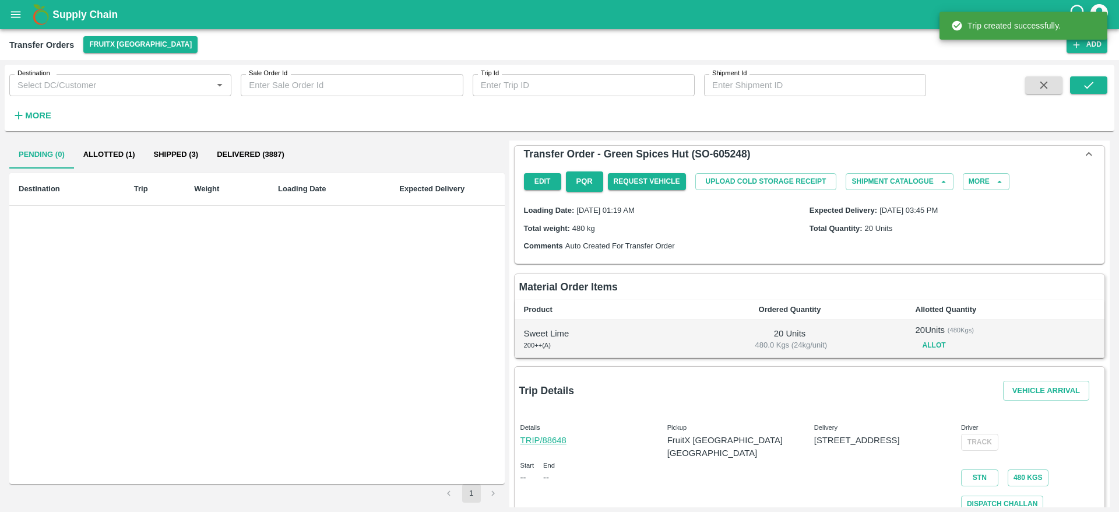
scroll to position [23, 0]
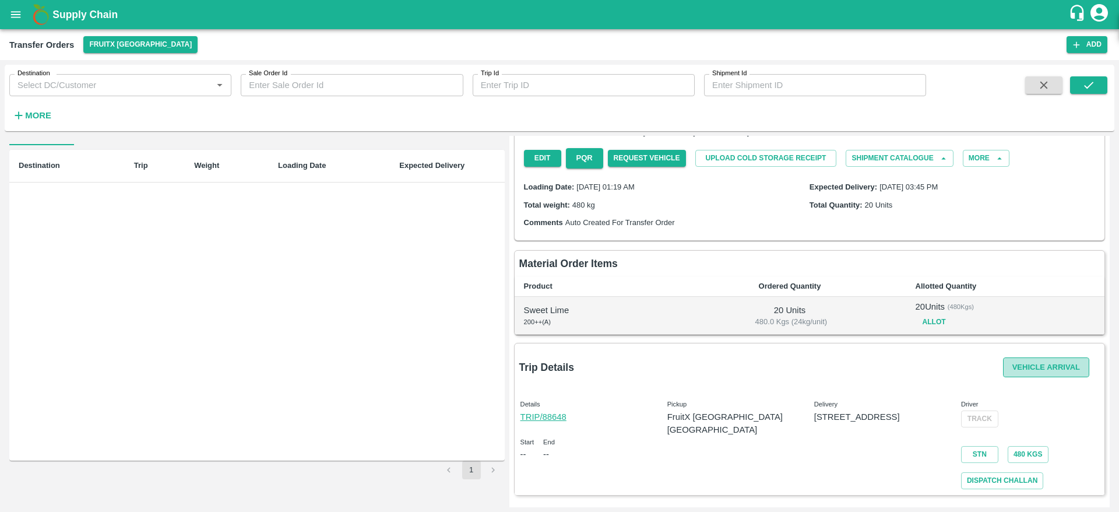
click at [1023, 359] on button "Vehicle Arrival" at bounding box center [1046, 367] width 86 height 20
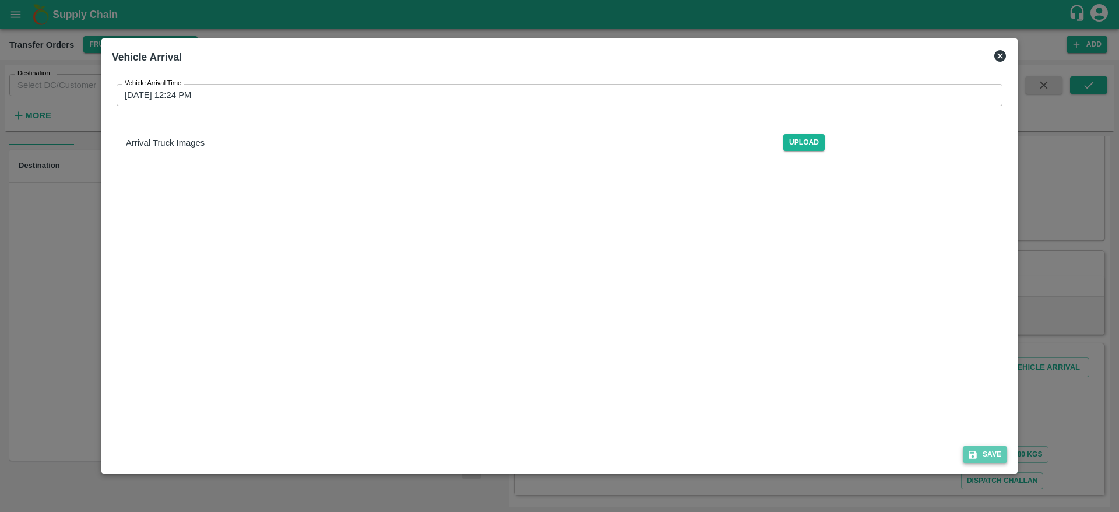
click at [991, 452] on button "Save" at bounding box center [985, 454] width 44 height 17
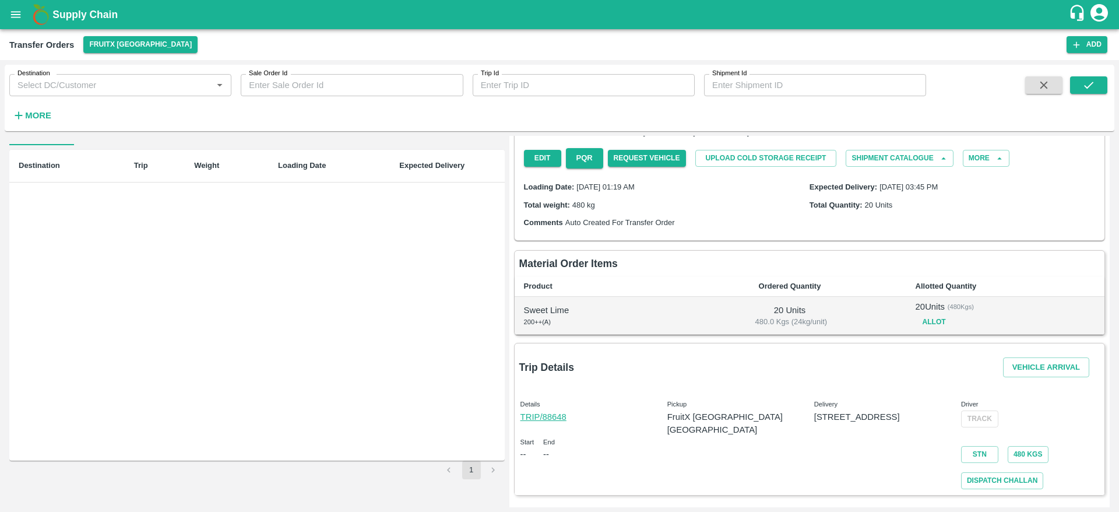
scroll to position [0, 0]
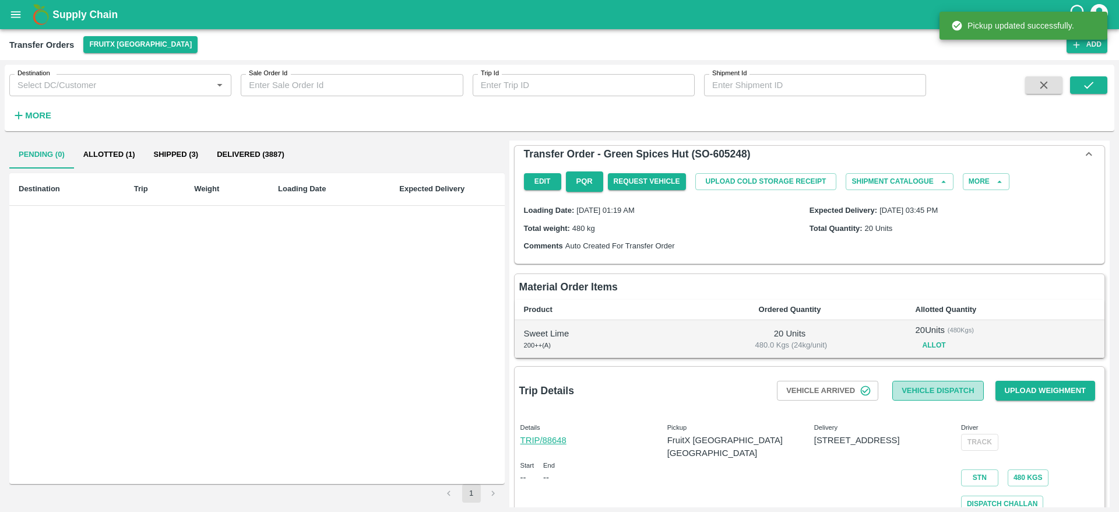
click at [939, 391] on button "Vehicle Dispatch" at bounding box center [938, 391] width 91 height 20
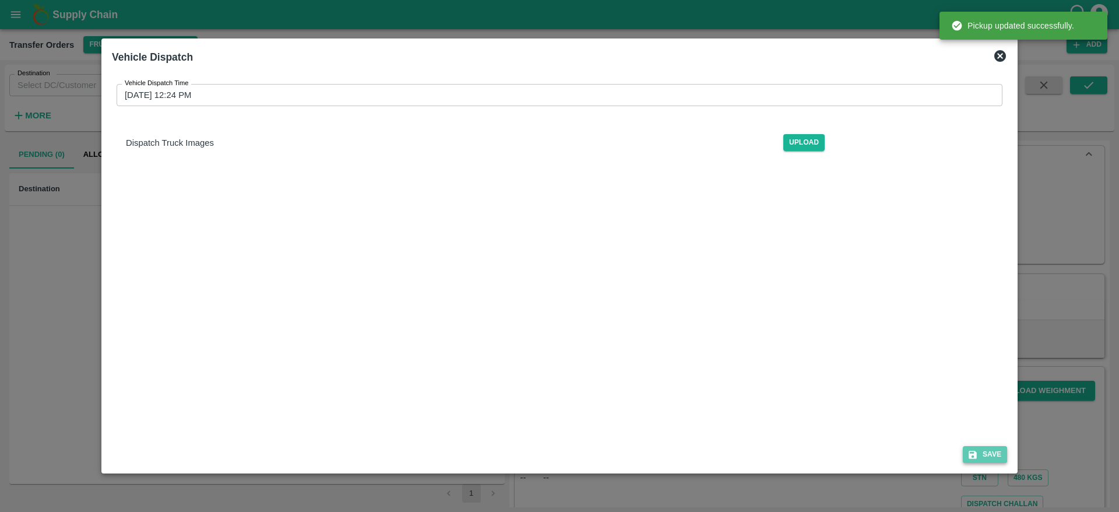
click at [989, 452] on button "Save" at bounding box center [985, 454] width 44 height 17
